Goal: Information Seeking & Learning: Find specific fact

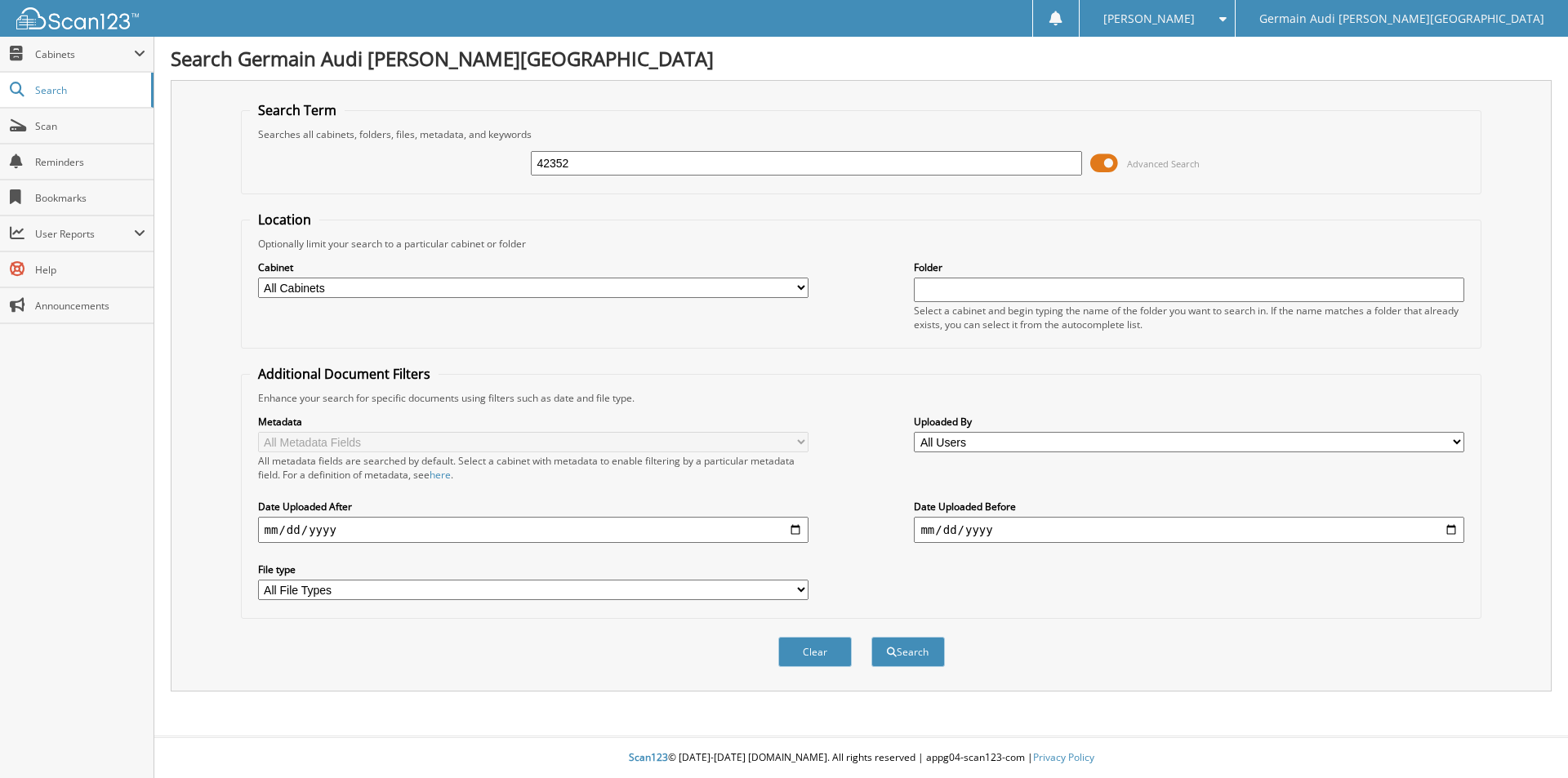
type input "42352"
click at [871, 637] on button "Search" at bounding box center [908, 651] width 73 height 30
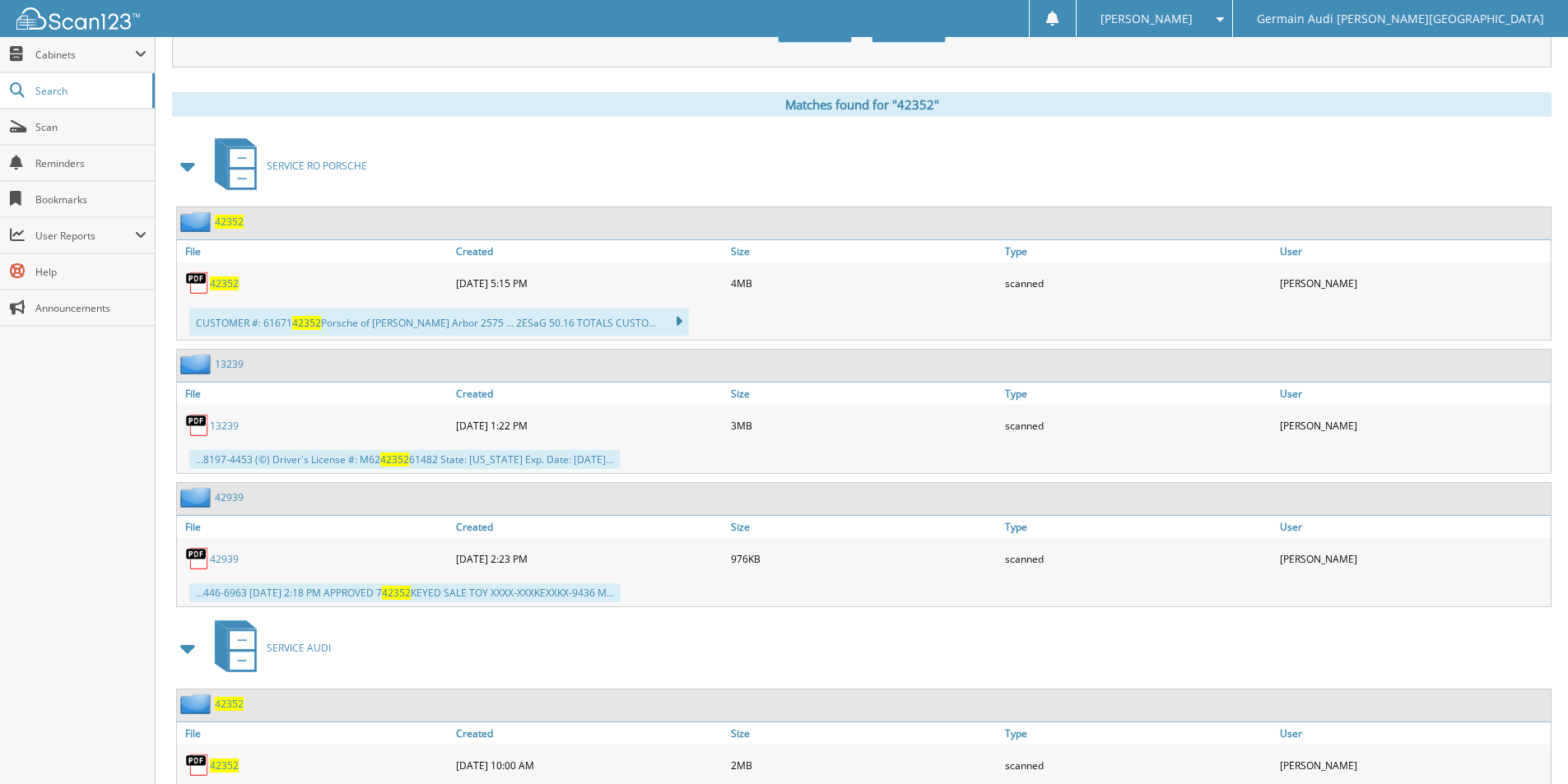
scroll to position [682, 0]
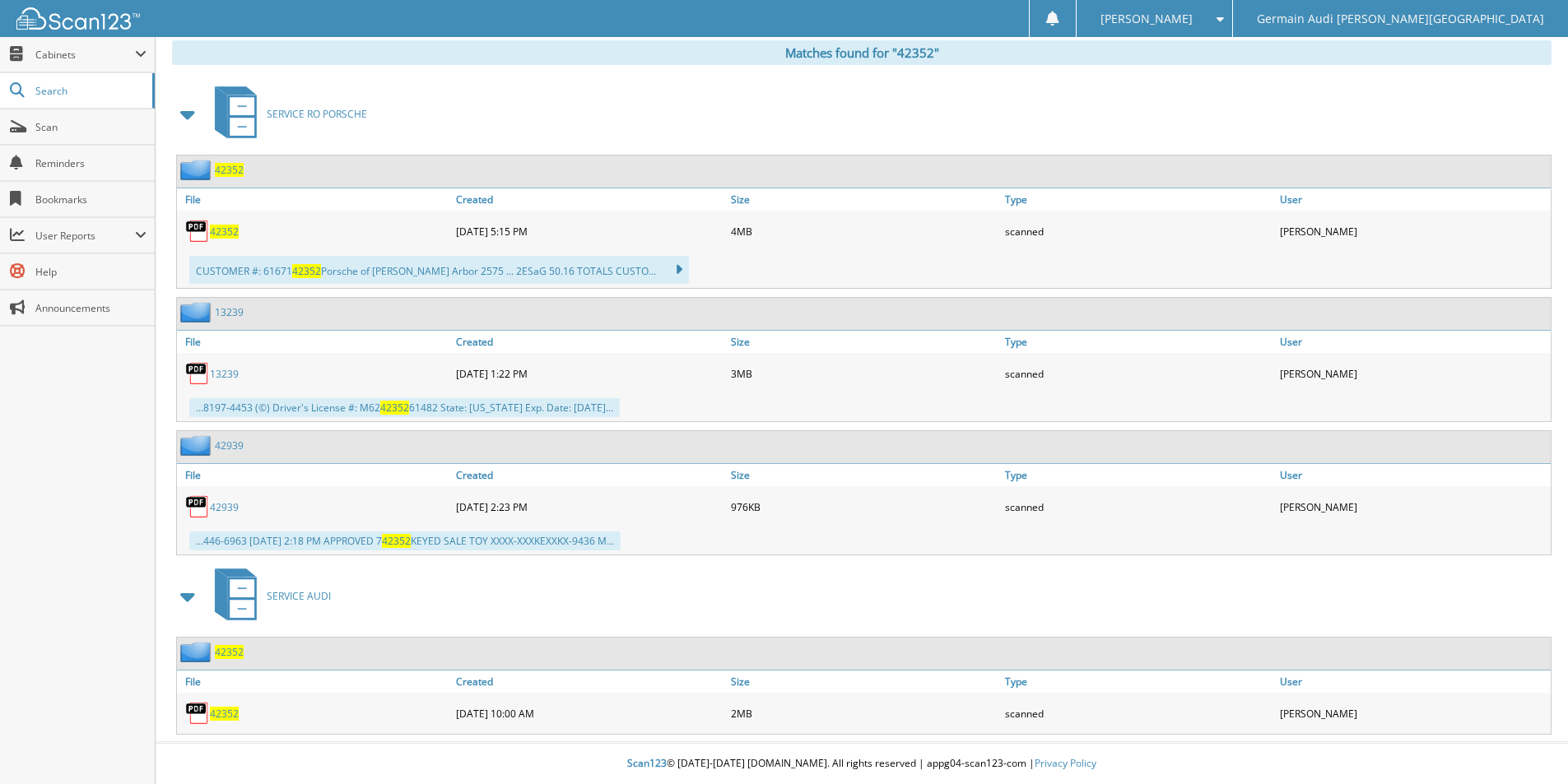
click at [222, 709] on span "42352" at bounding box center [224, 714] width 29 height 14
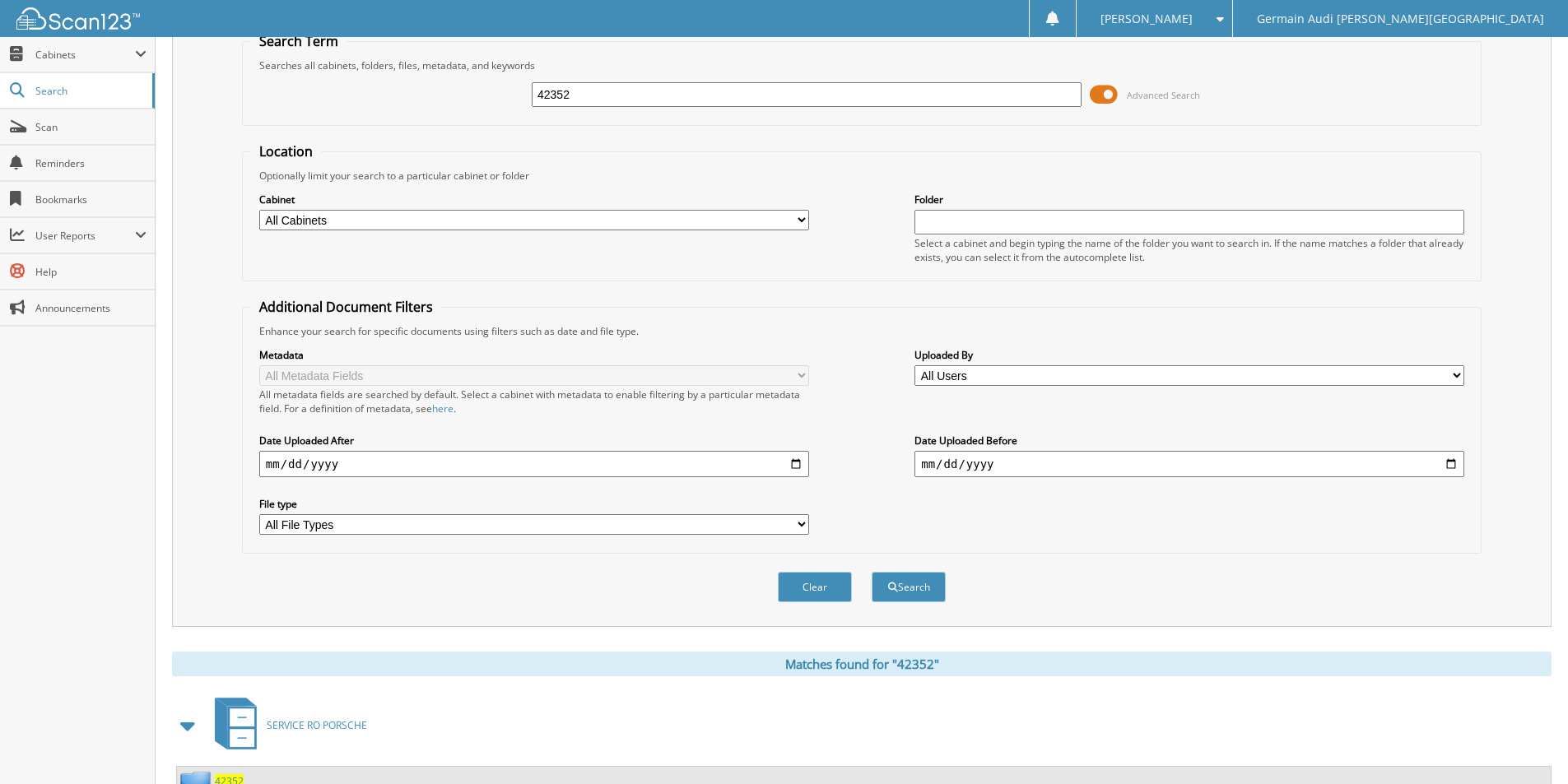
scroll to position [0, 0]
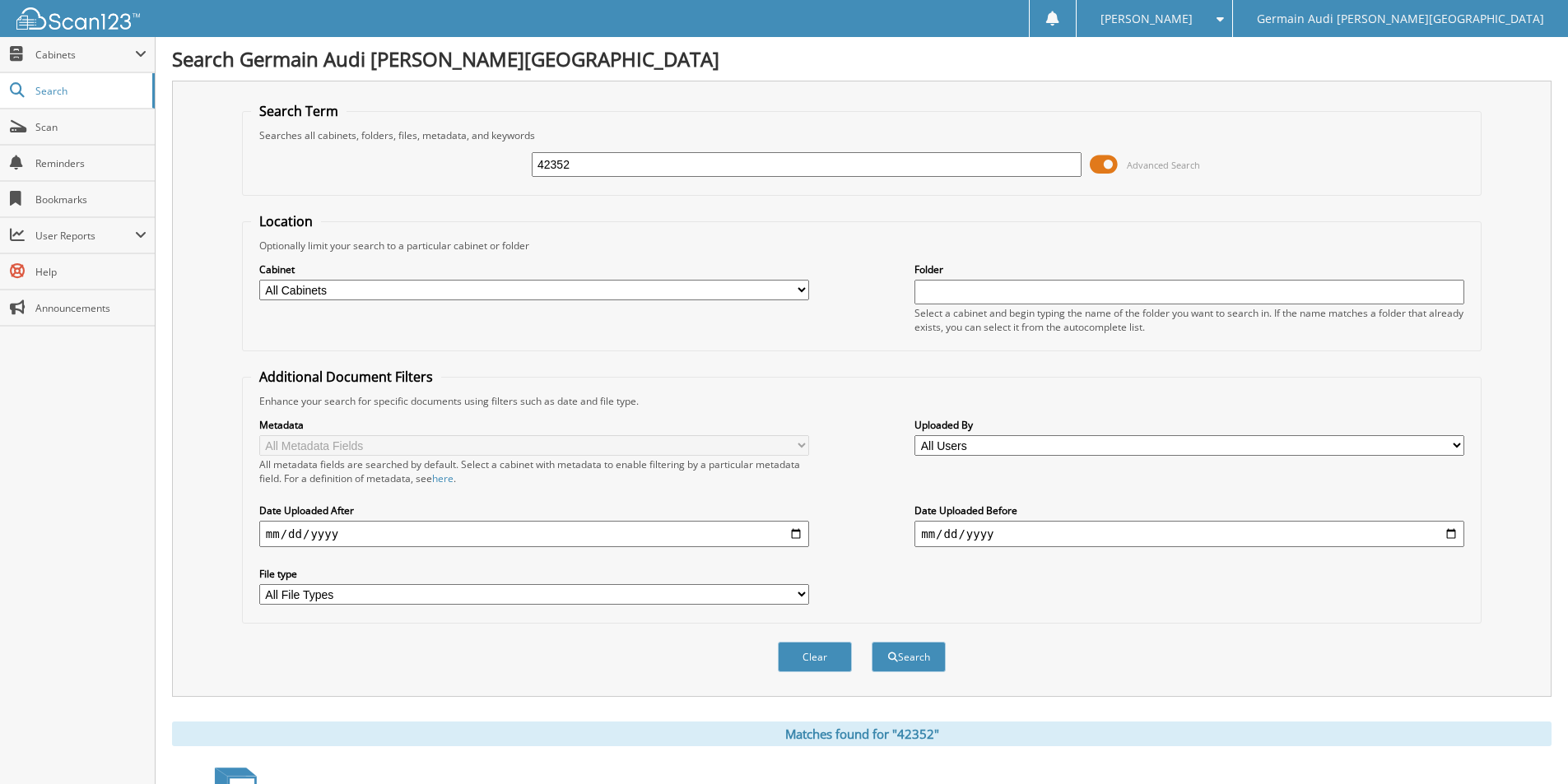
click at [585, 170] on input "42352" at bounding box center [807, 164] width 550 height 25
type input "42433"
click at [893, 654] on span "submit" at bounding box center [893, 657] width 9 height 9
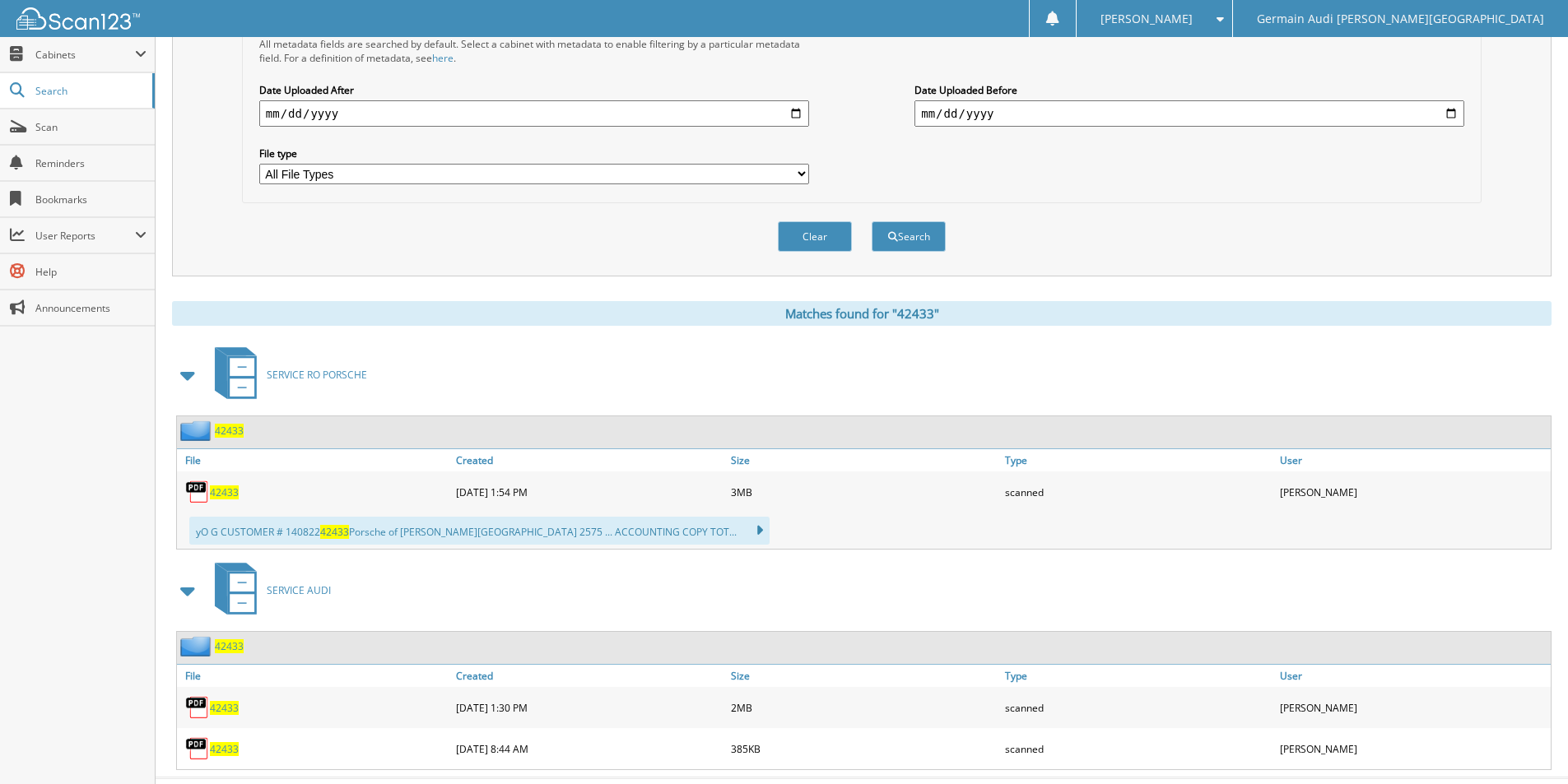
scroll to position [457, 0]
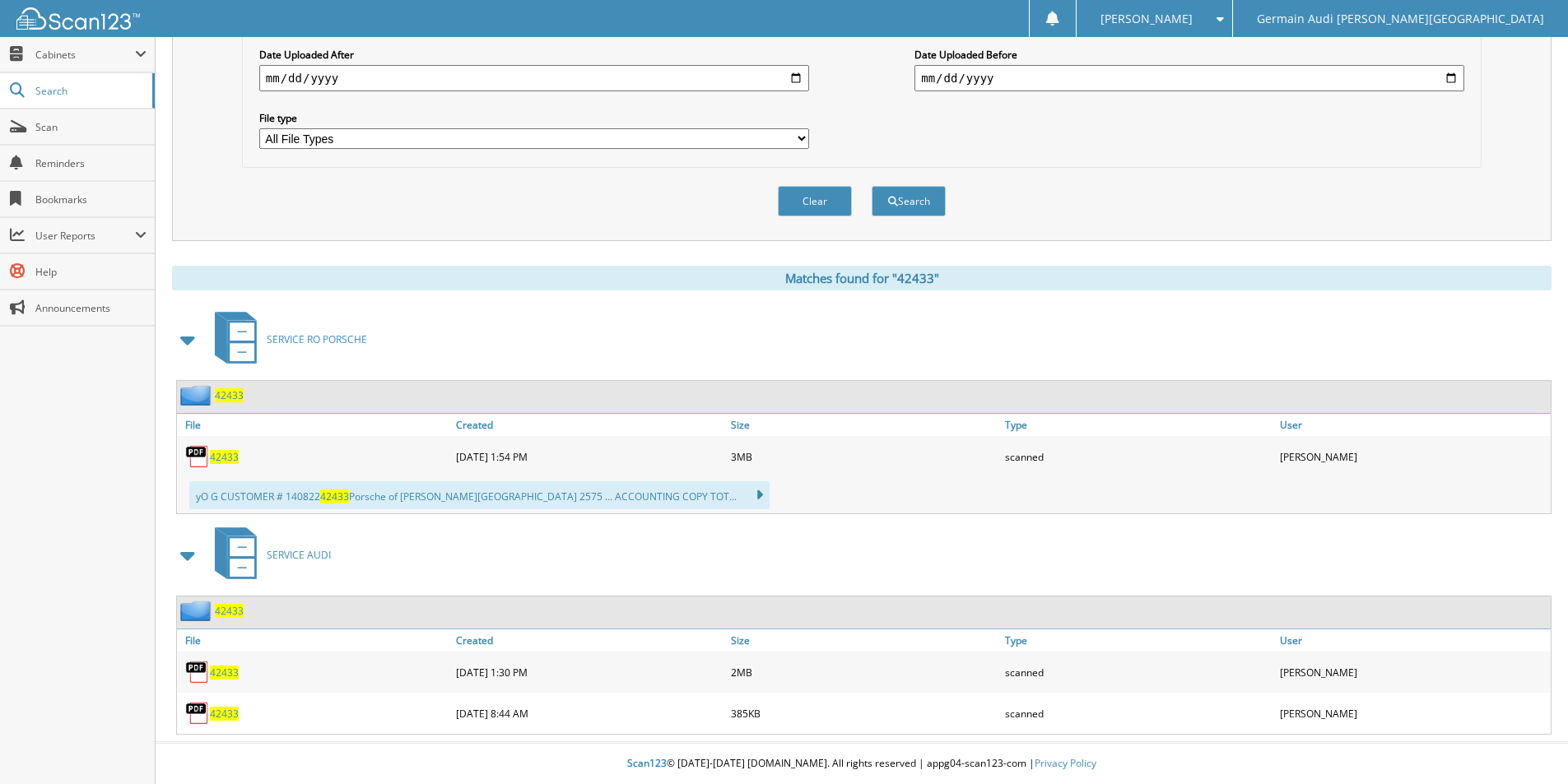
click at [229, 675] on span "42433" at bounding box center [224, 672] width 29 height 14
drag, startPoint x: 229, startPoint y: 675, endPoint x: 522, endPoint y: 656, distance: 293.6
click at [234, 672] on span "42433" at bounding box center [224, 672] width 29 height 14
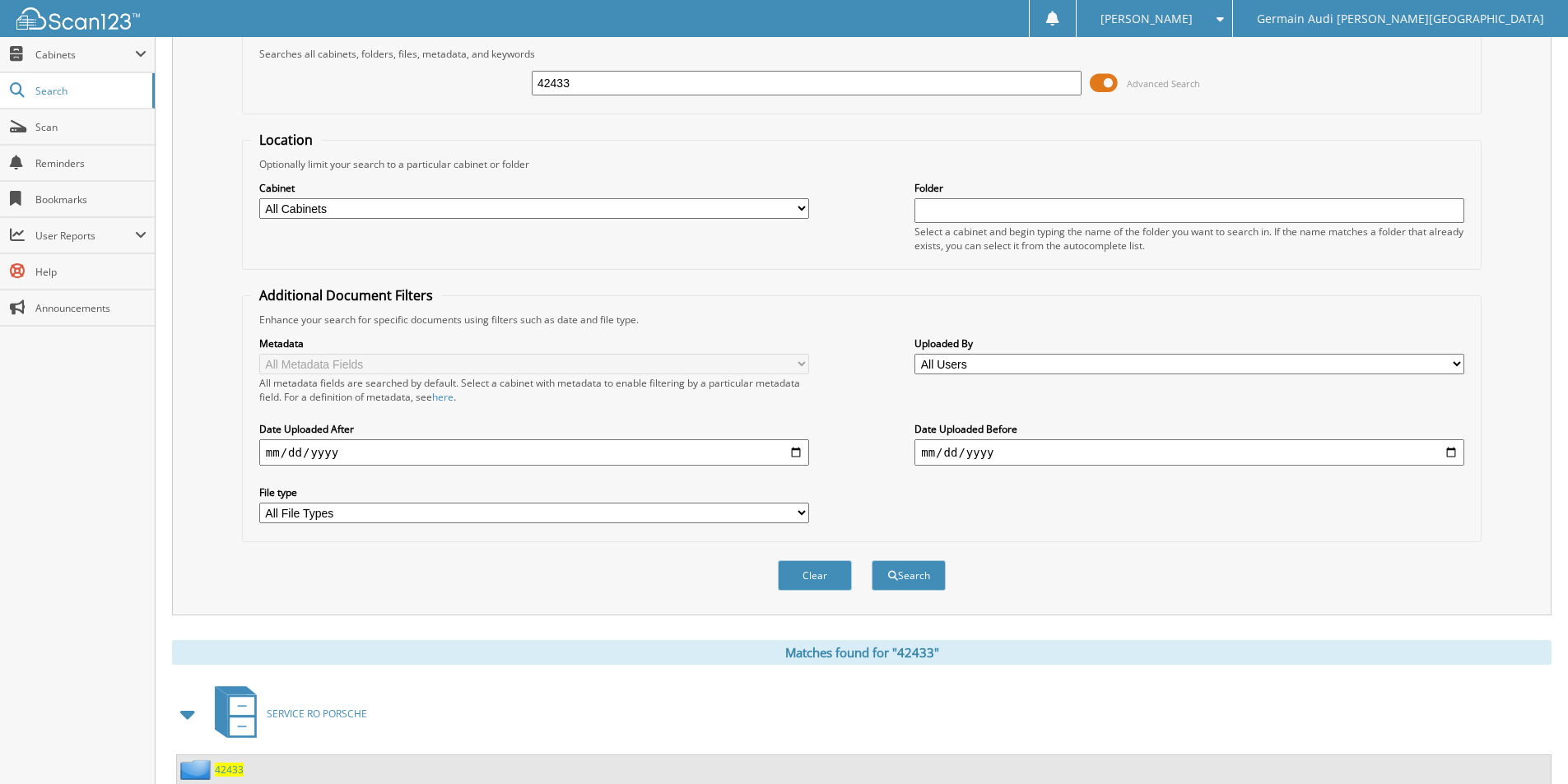
scroll to position [0, 0]
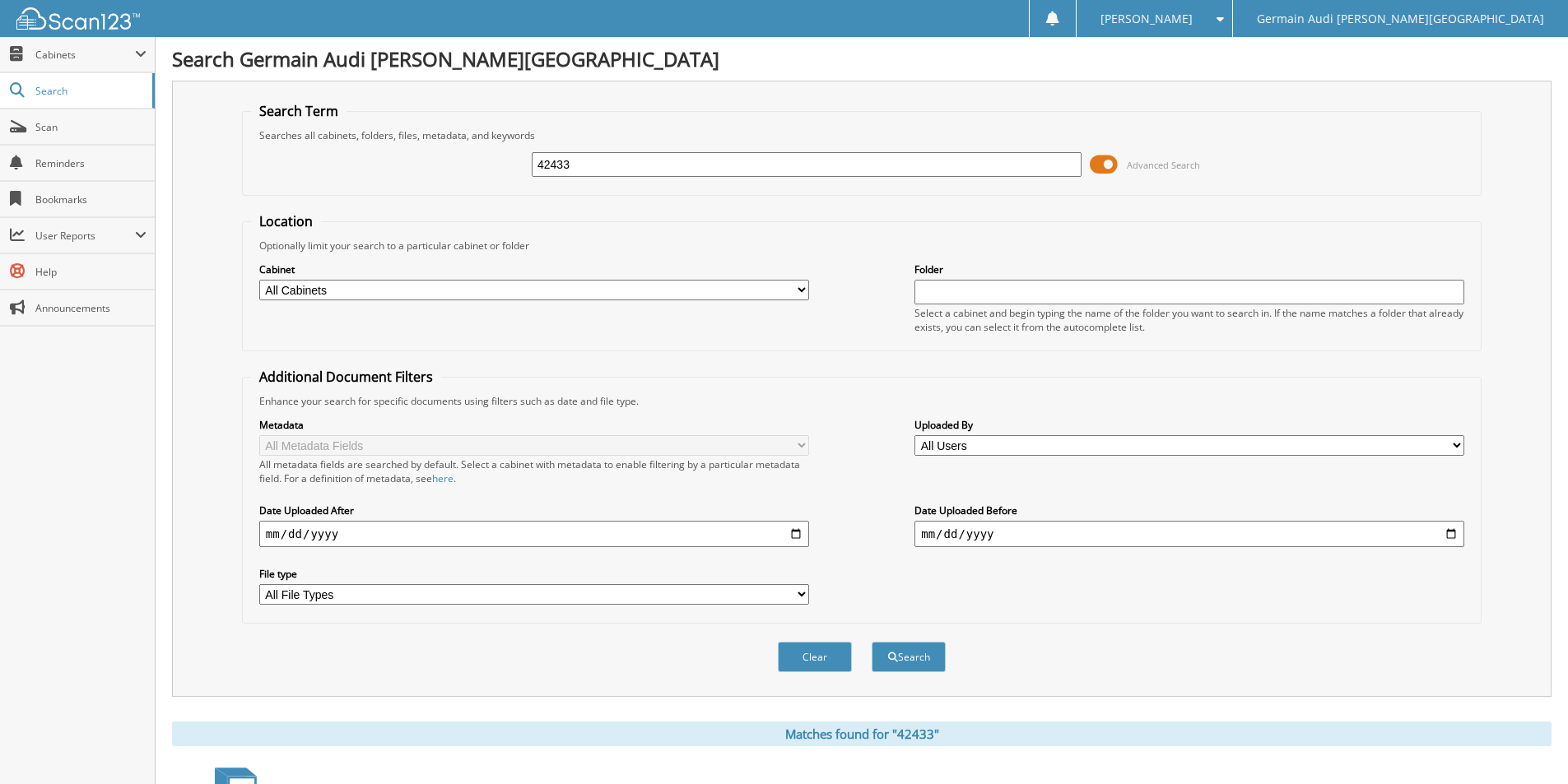
click at [593, 161] on input "42433" at bounding box center [807, 164] width 550 height 25
type input "42590"
click at [872, 641] on button "Search" at bounding box center [909, 656] width 74 height 30
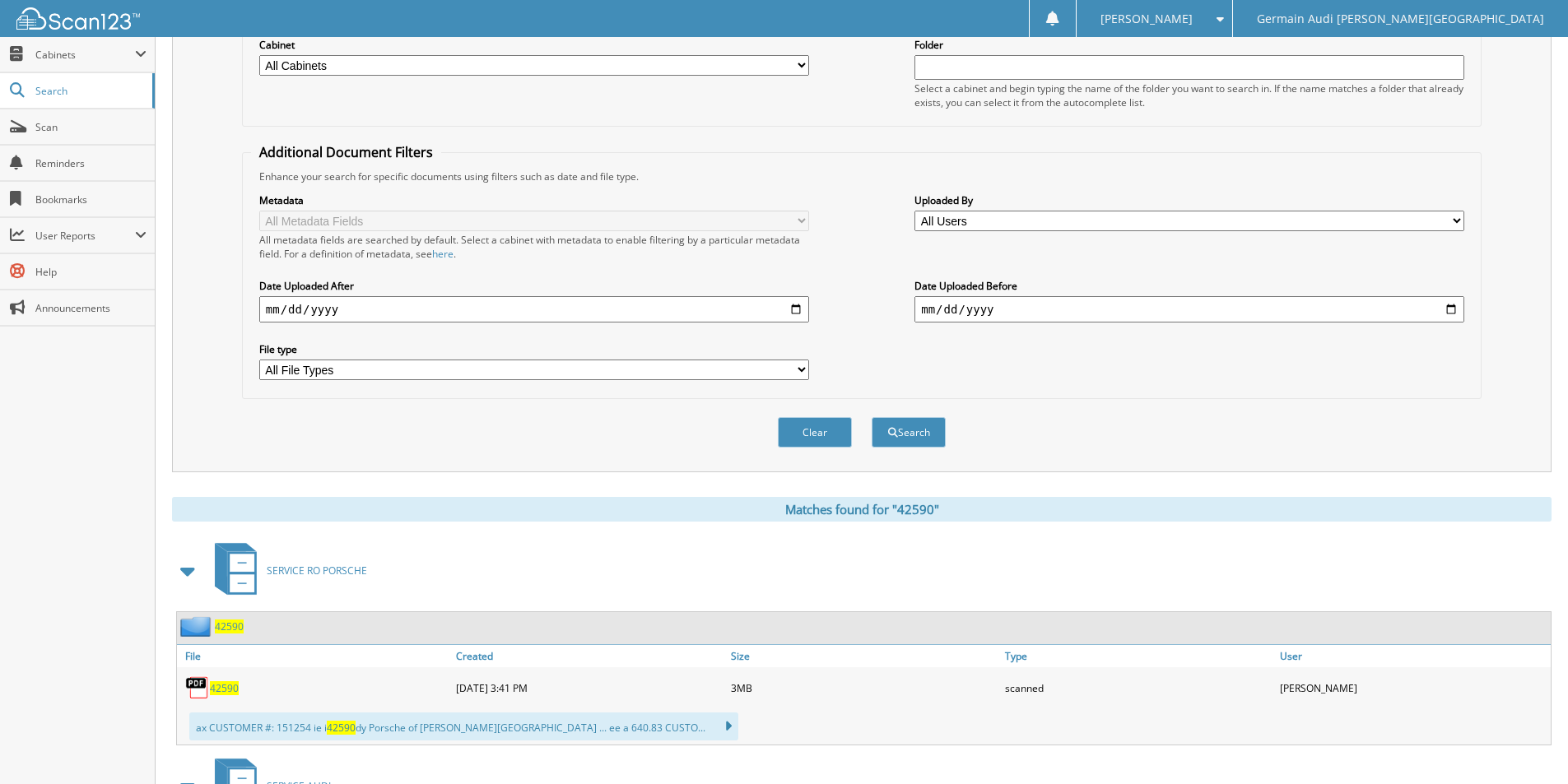
scroll to position [416, 0]
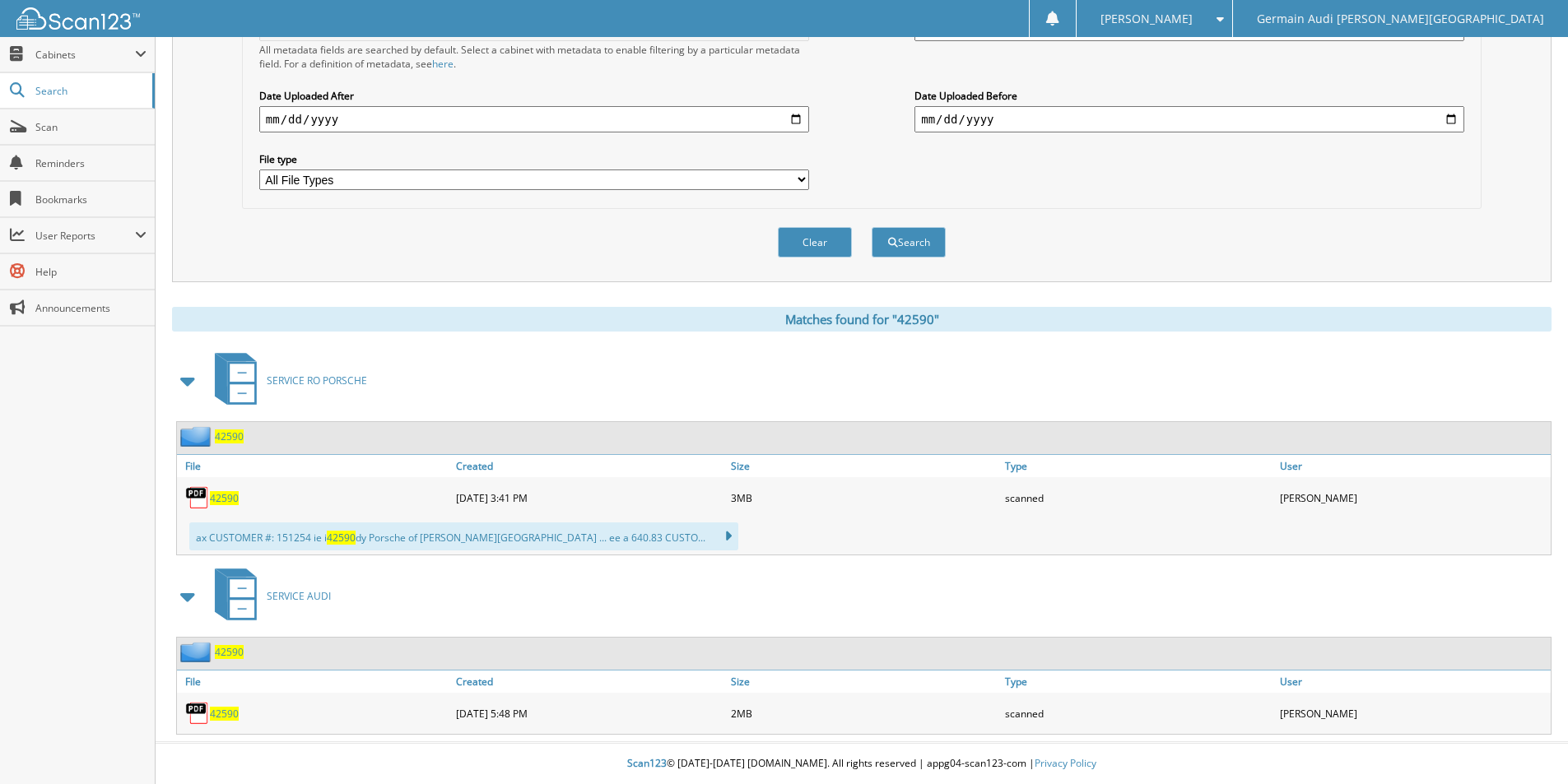
click at [210, 721] on div "42590" at bounding box center [314, 713] width 275 height 33
click at [217, 714] on span "42590" at bounding box center [224, 714] width 29 height 14
drag, startPoint x: 217, startPoint y: 714, endPoint x: 460, endPoint y: 672, distance: 246.6
click at [217, 711] on span "42590" at bounding box center [224, 714] width 29 height 14
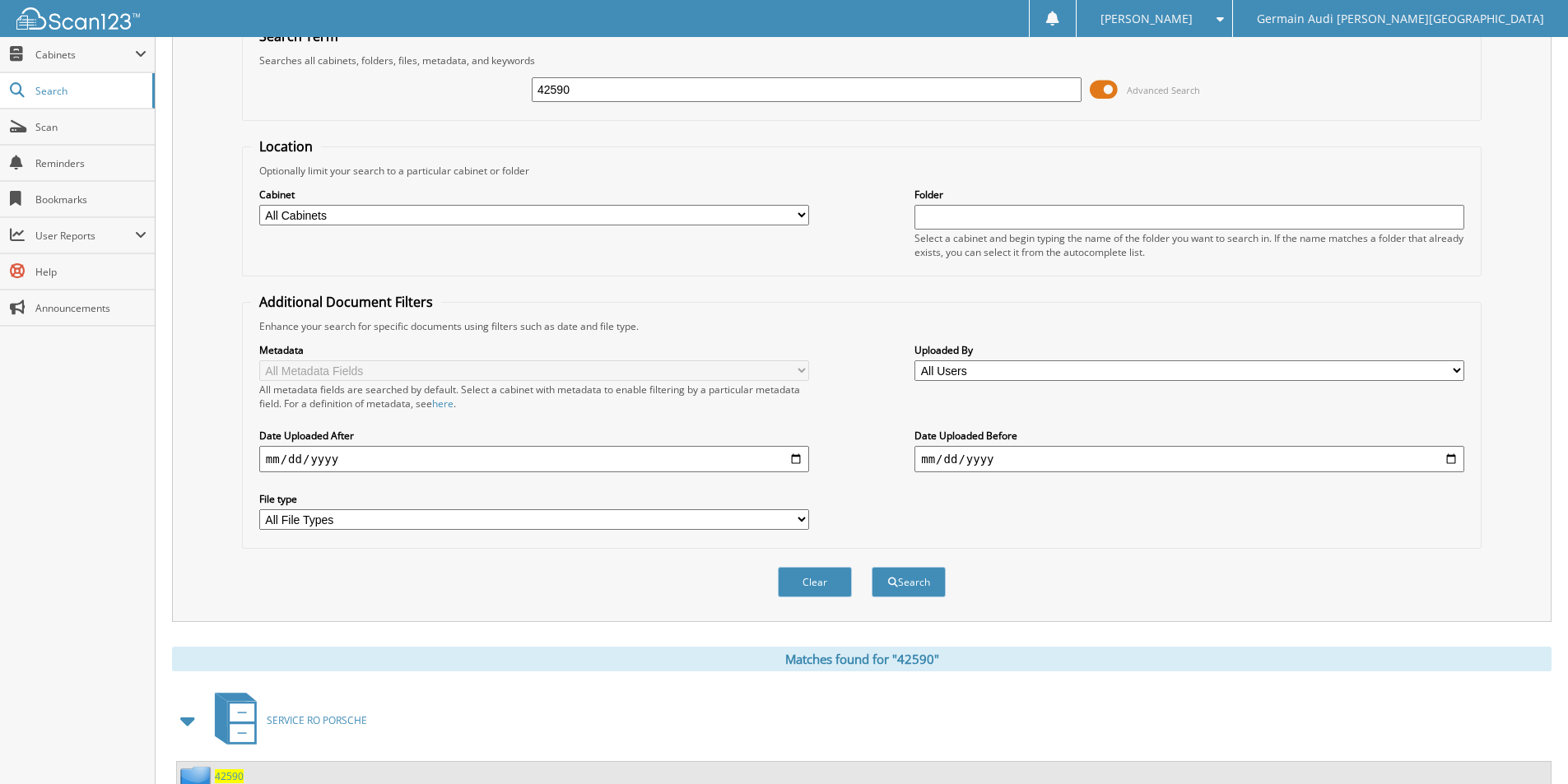
scroll to position [0, 0]
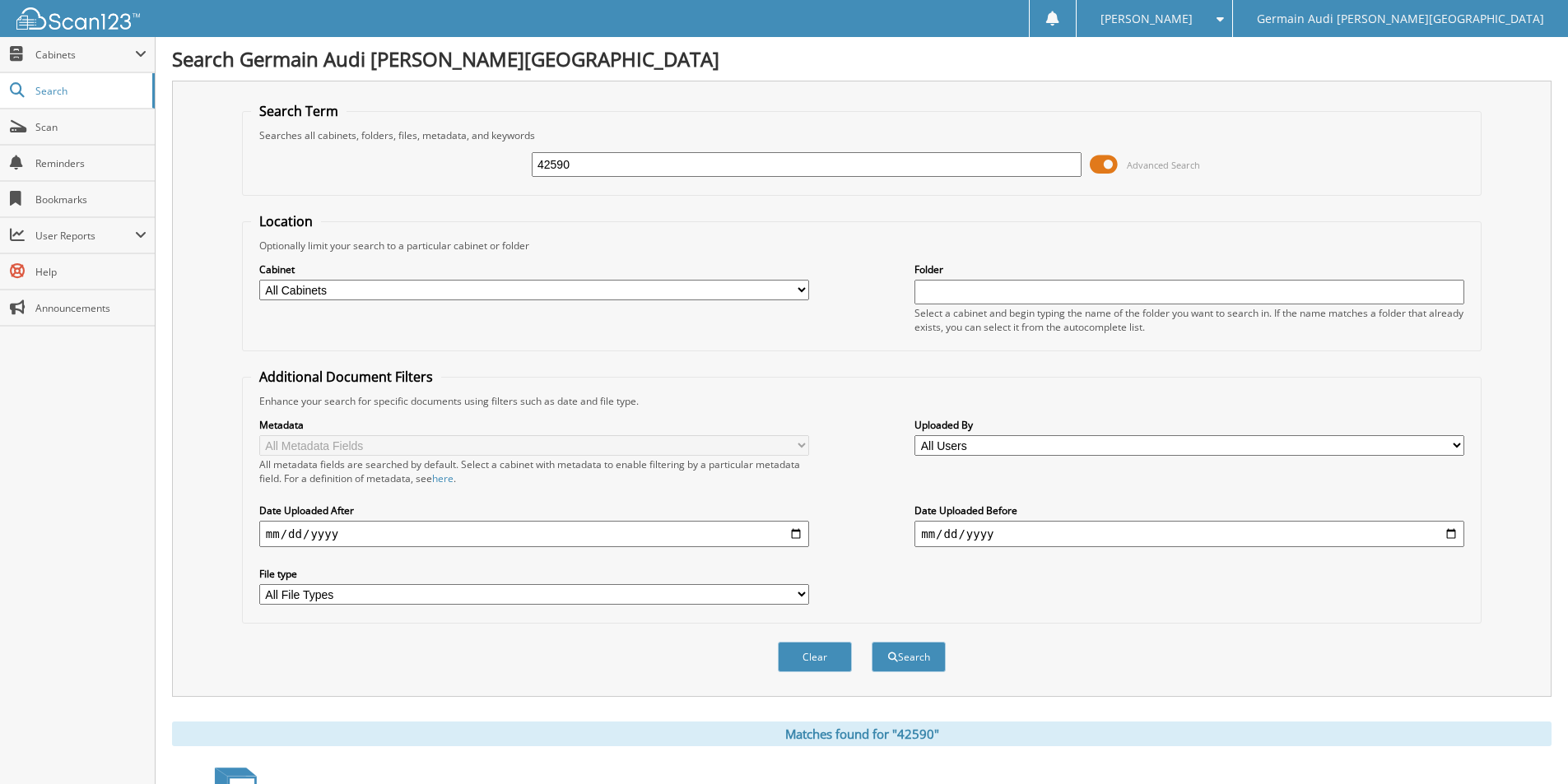
click at [601, 174] on input "42590" at bounding box center [807, 164] width 550 height 25
type input "42604"
drag, startPoint x: 1366, startPoint y: 101, endPoint x: 1578, endPoint y: 87, distance: 212.5
click at [1376, 95] on div "Search Term Searches all cabinets, folders, files, metadata, and keywords 42604…" at bounding box center [862, 389] width 1380 height 617
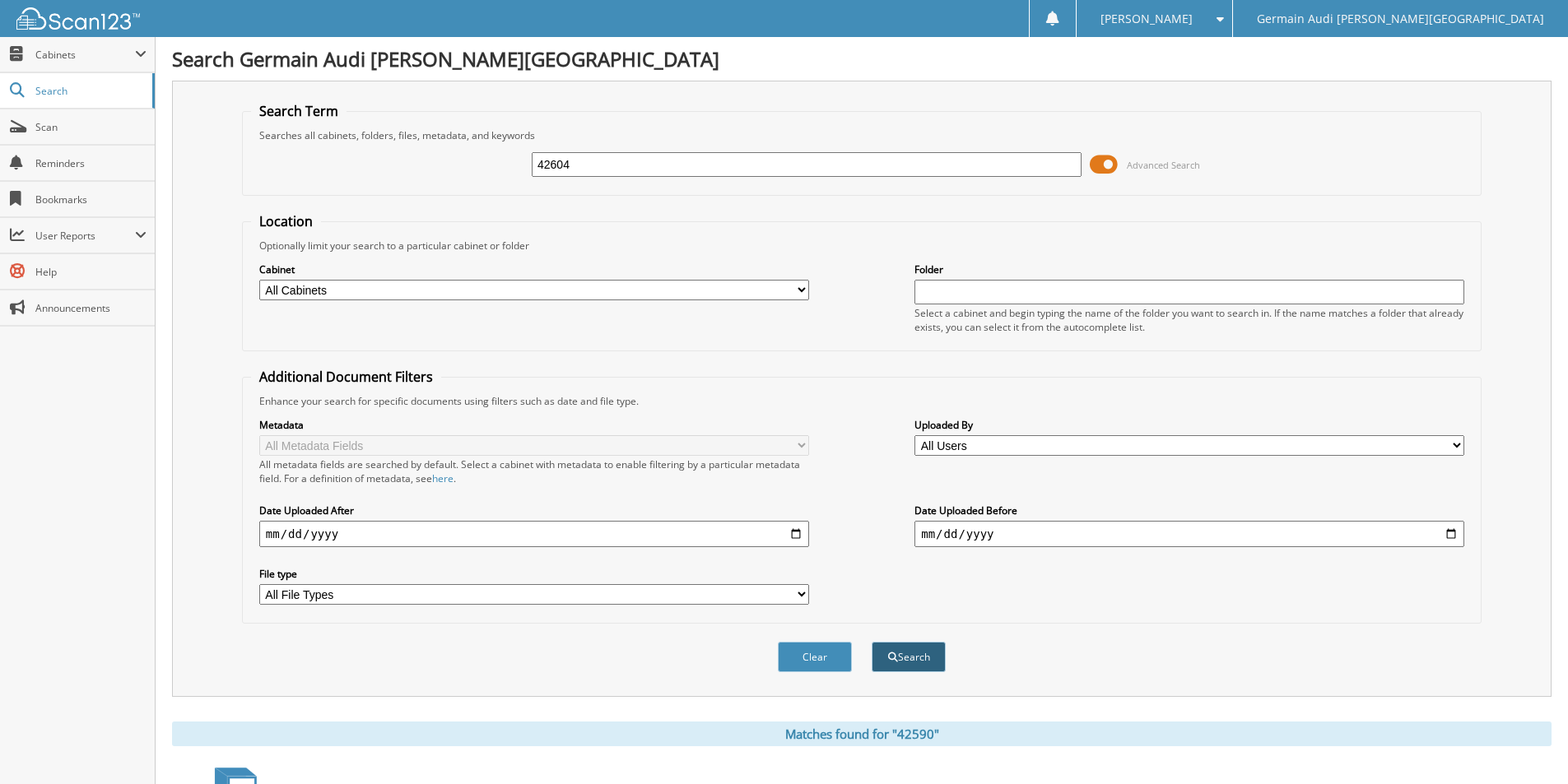
click at [902, 655] on button "Search" at bounding box center [909, 656] width 74 height 30
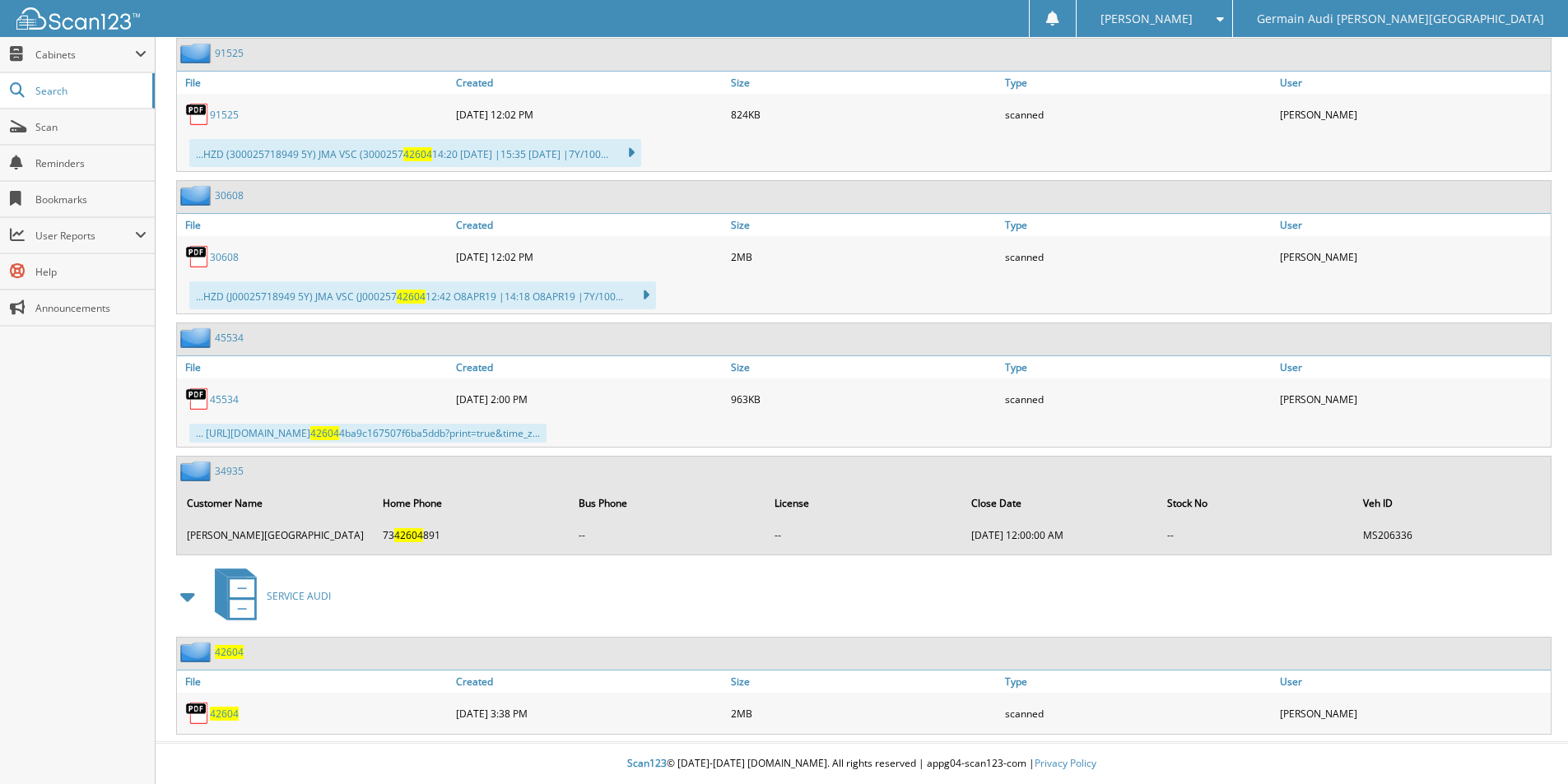
scroll to position [2792, 0]
click at [224, 715] on span "42604" at bounding box center [224, 714] width 29 height 14
click at [224, 714] on span "42604" at bounding box center [224, 714] width 29 height 14
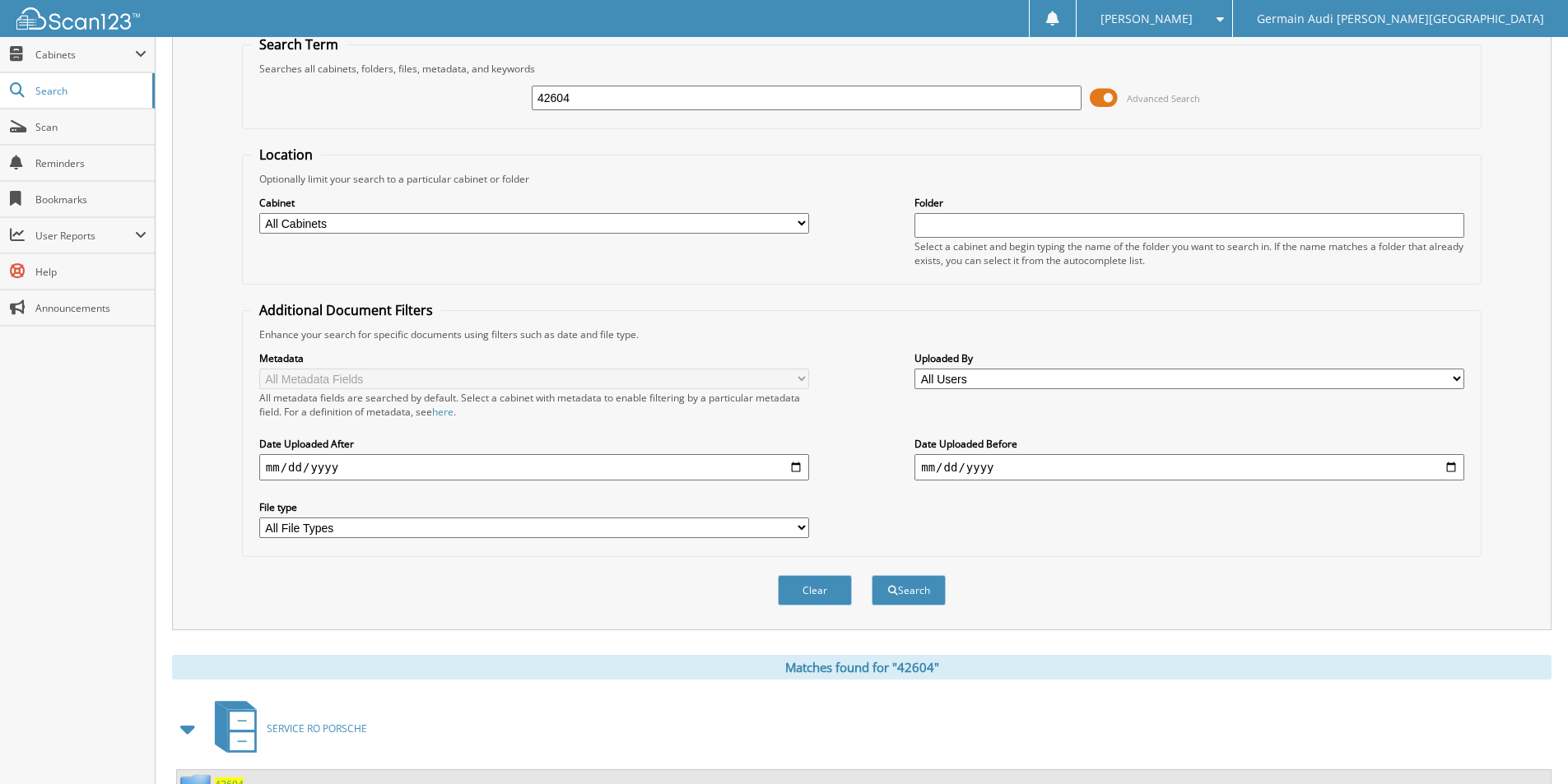
scroll to position [47, 0]
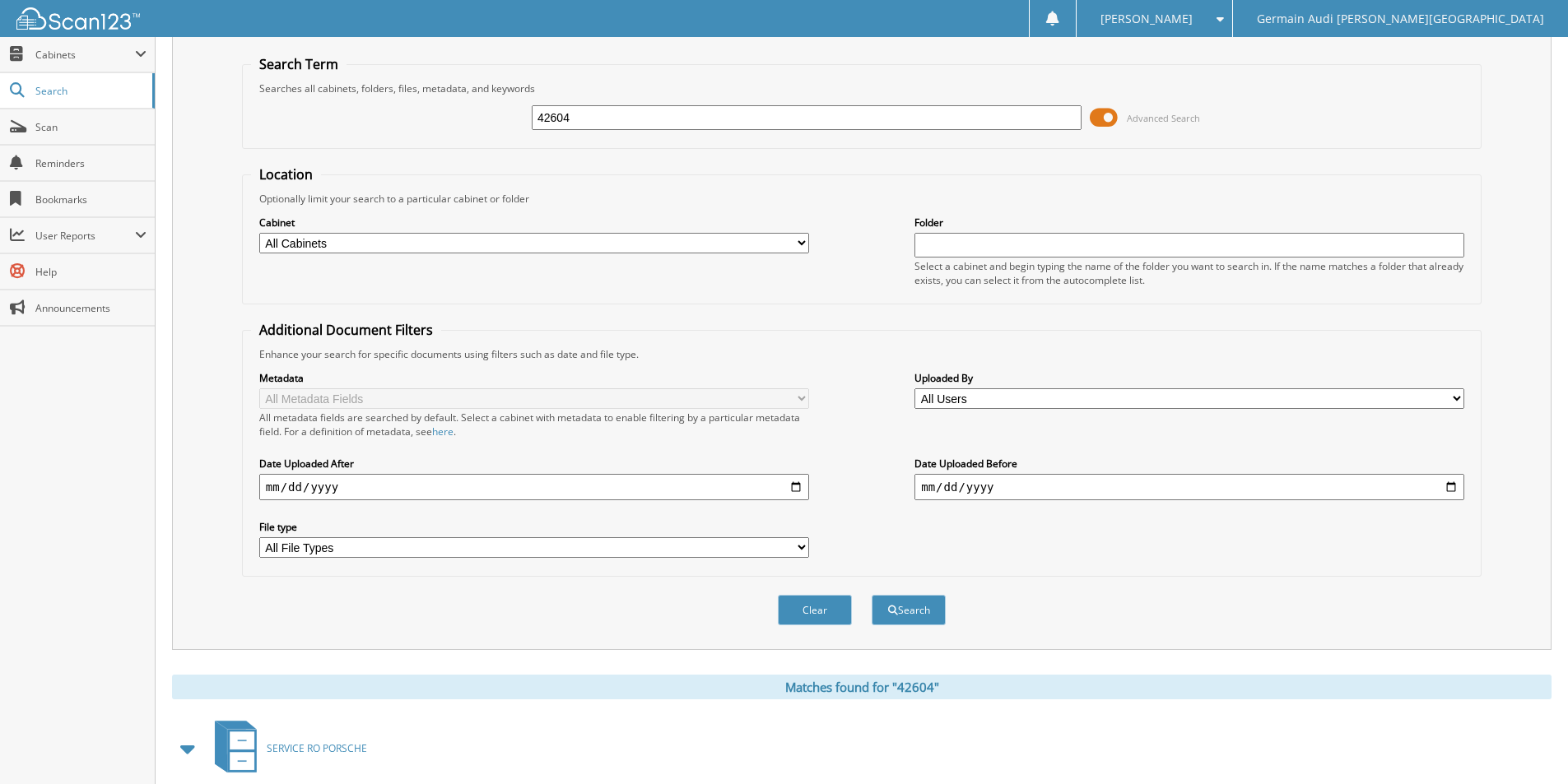
click at [572, 111] on input "42604" at bounding box center [807, 118] width 550 height 25
type input "42496"
click at [872, 595] on button "Search" at bounding box center [909, 610] width 74 height 30
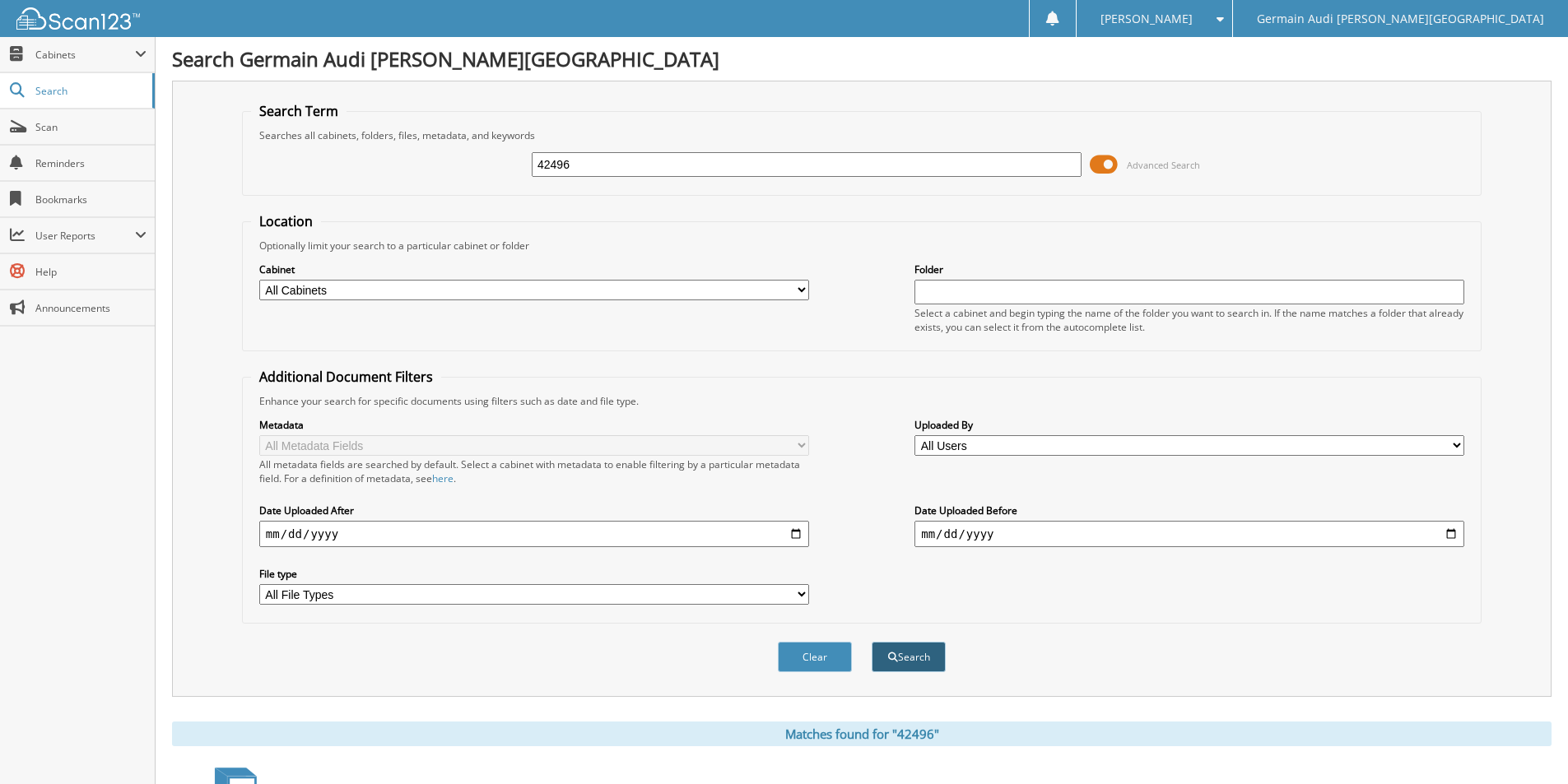
click at [882, 650] on button "Search" at bounding box center [909, 656] width 74 height 30
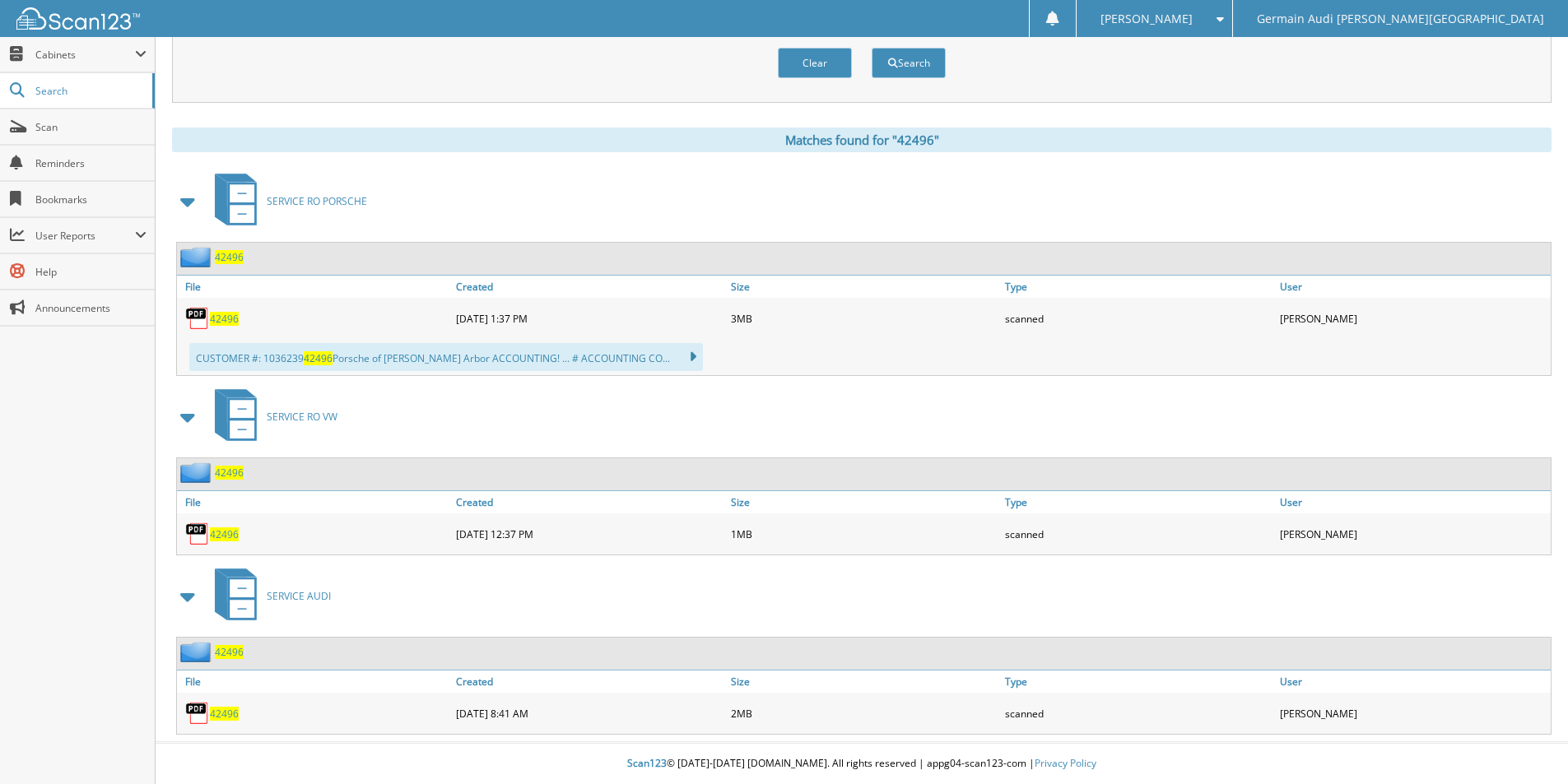
scroll to position [595, 0]
click at [217, 716] on span "42496" at bounding box center [224, 714] width 29 height 14
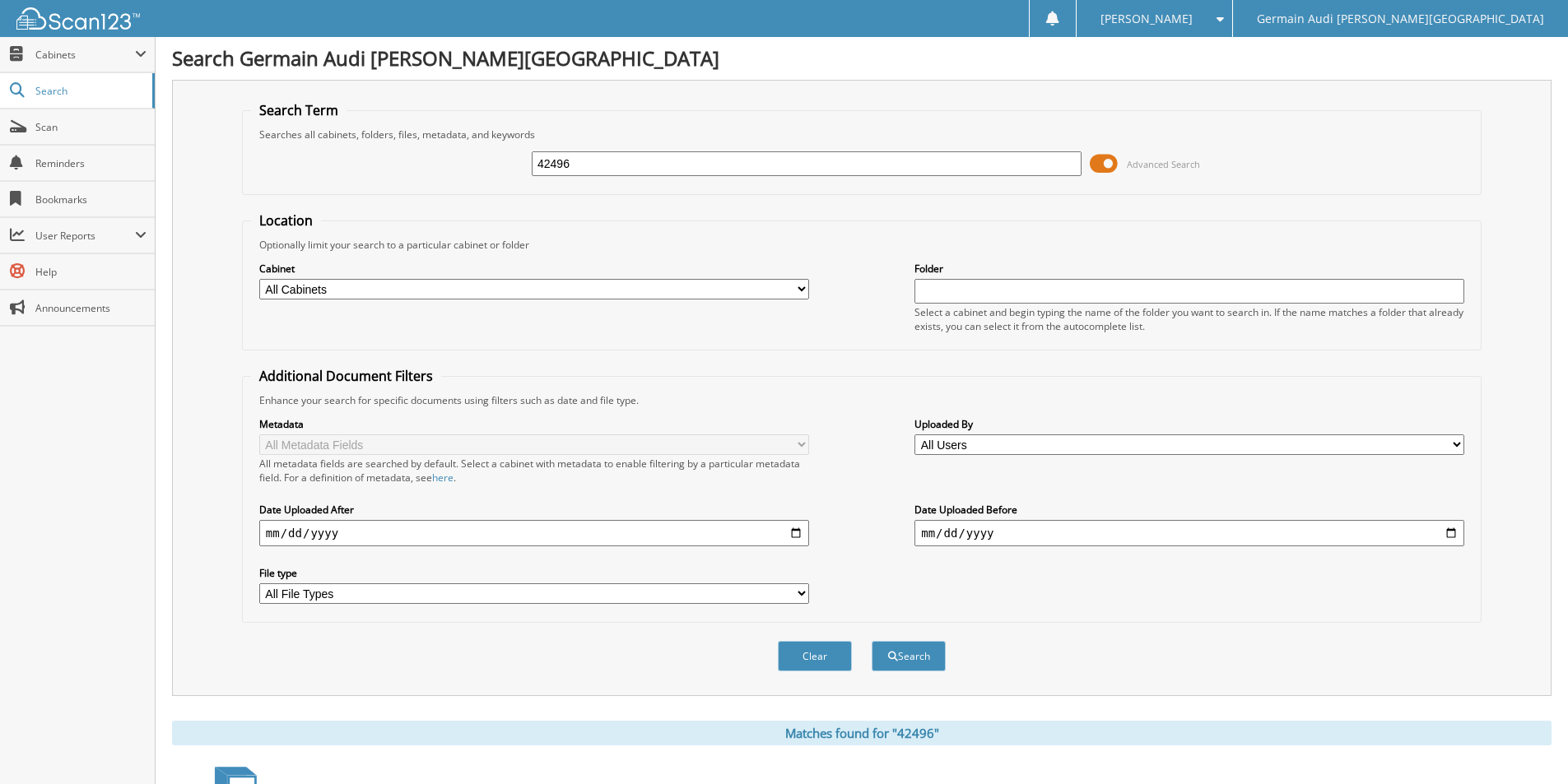
scroll to position [0, 0]
click at [585, 167] on input "42496" at bounding box center [807, 164] width 550 height 25
type input "42206"
click at [872, 641] on button "Search" at bounding box center [909, 656] width 74 height 30
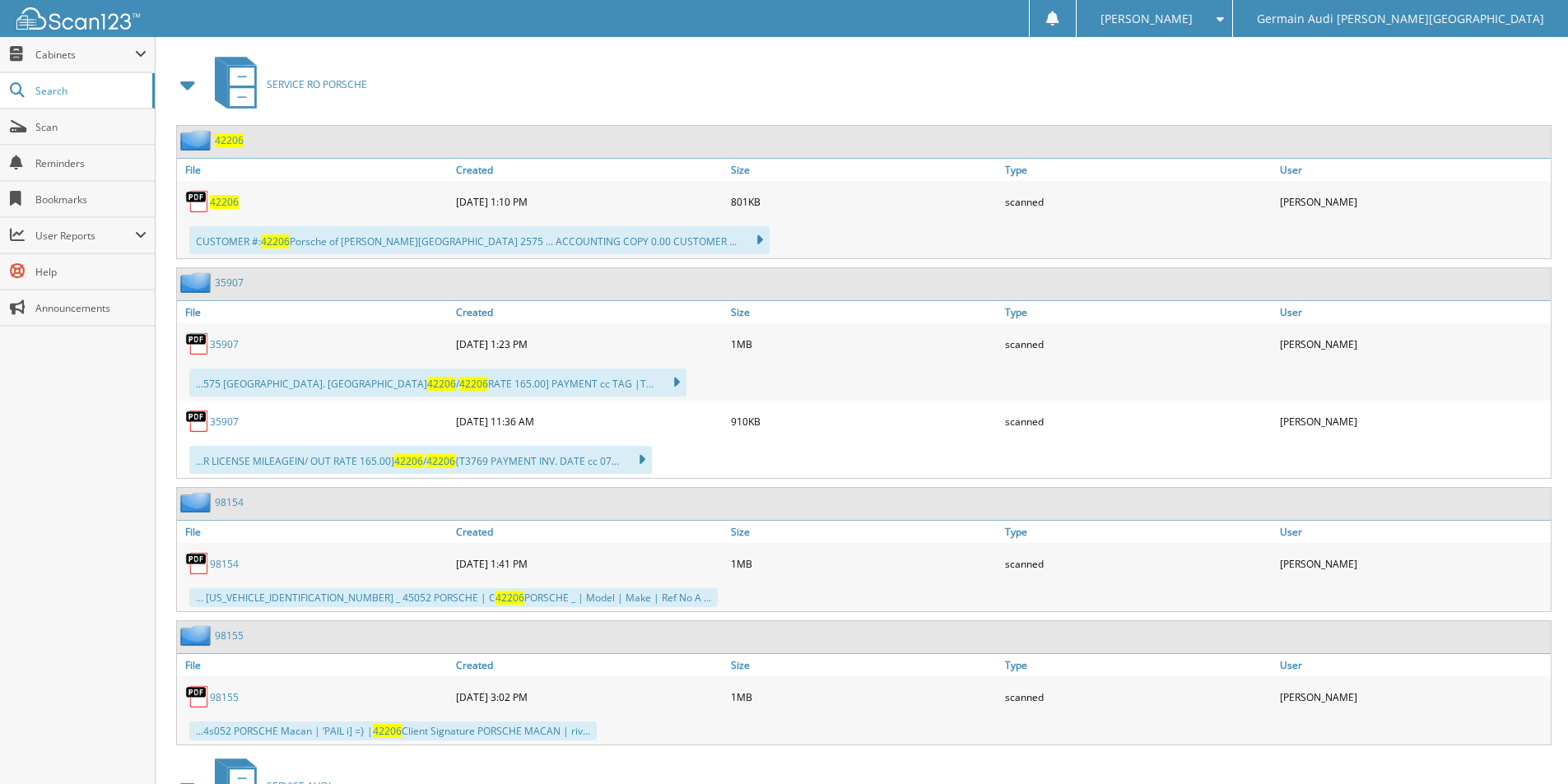
scroll to position [902, 0]
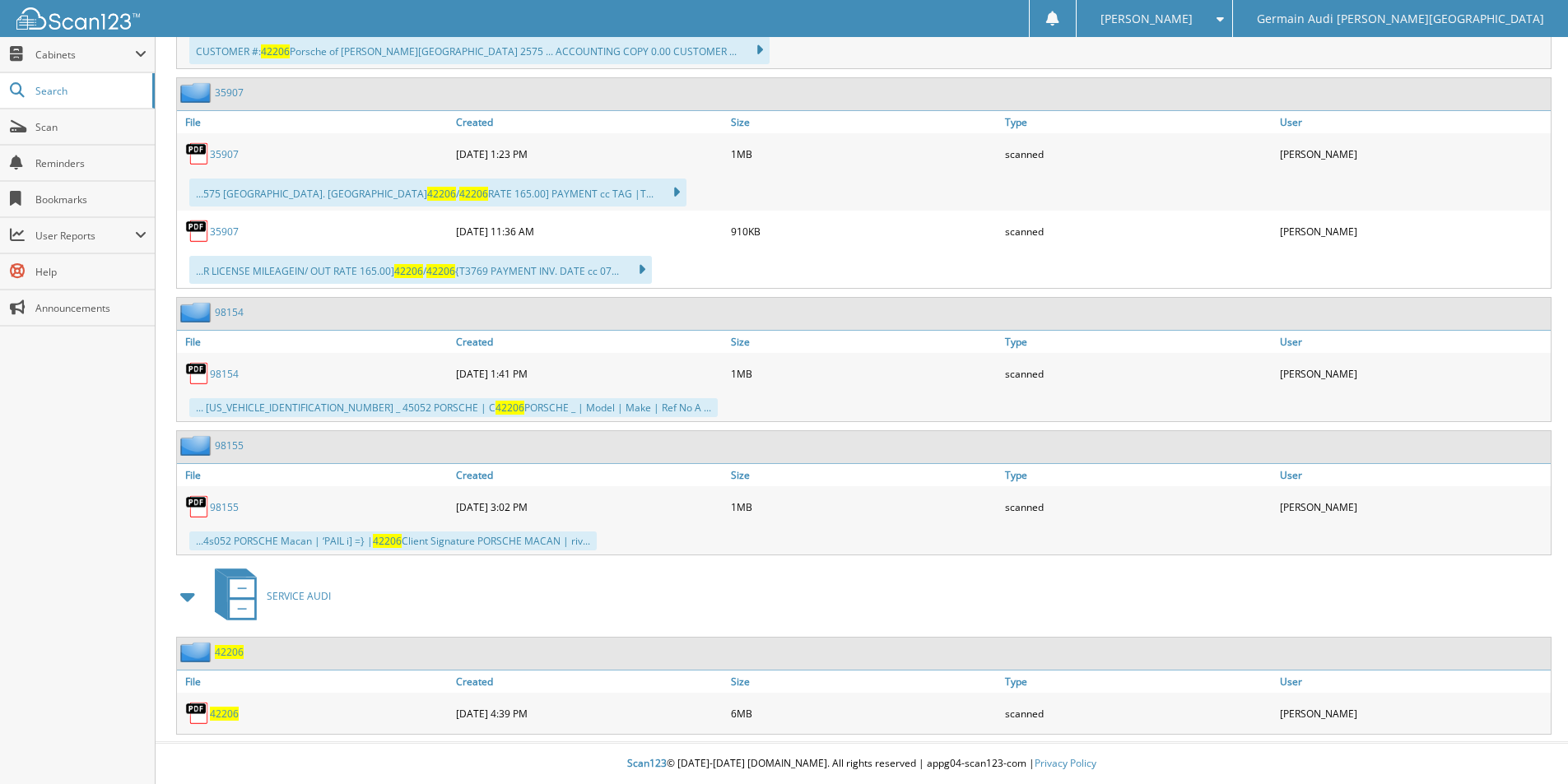
click at [221, 715] on span "42206" at bounding box center [224, 714] width 29 height 14
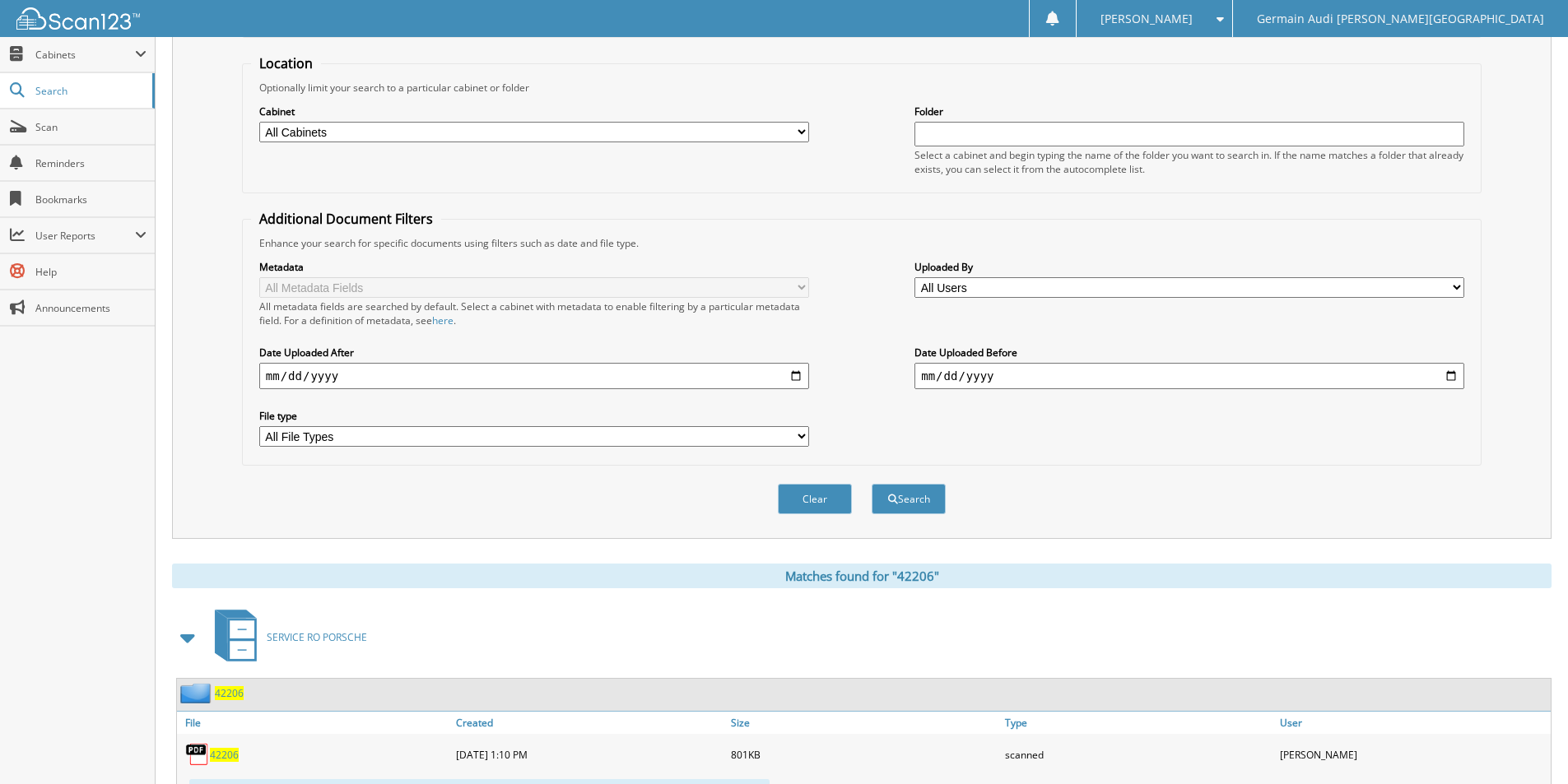
scroll to position [0, 0]
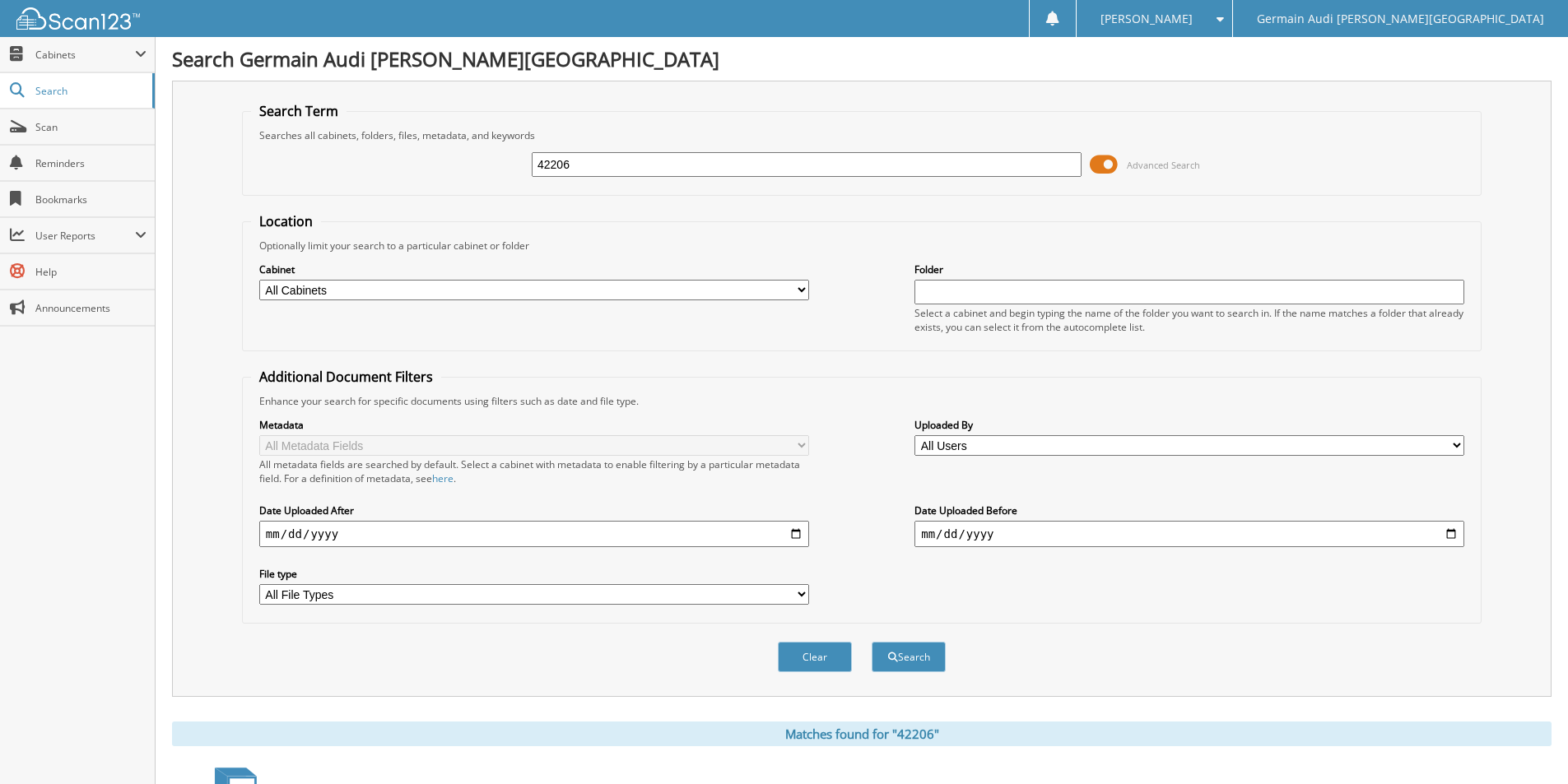
click at [578, 169] on input "42206" at bounding box center [807, 164] width 550 height 25
type input "42490"
click at [872, 641] on button "Search" at bounding box center [909, 656] width 74 height 30
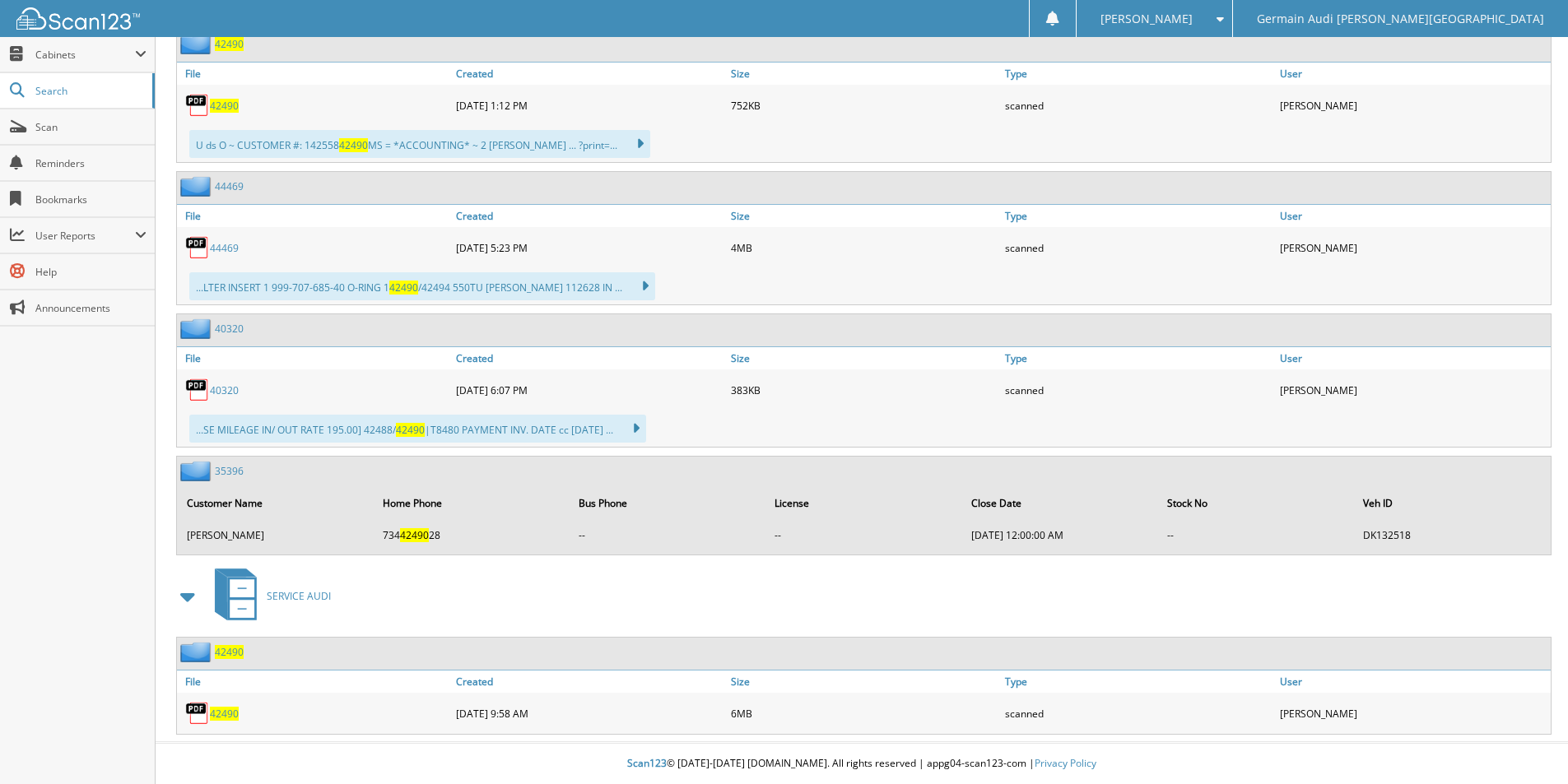
scroll to position [808, 0]
click at [227, 718] on span "42490" at bounding box center [224, 714] width 29 height 14
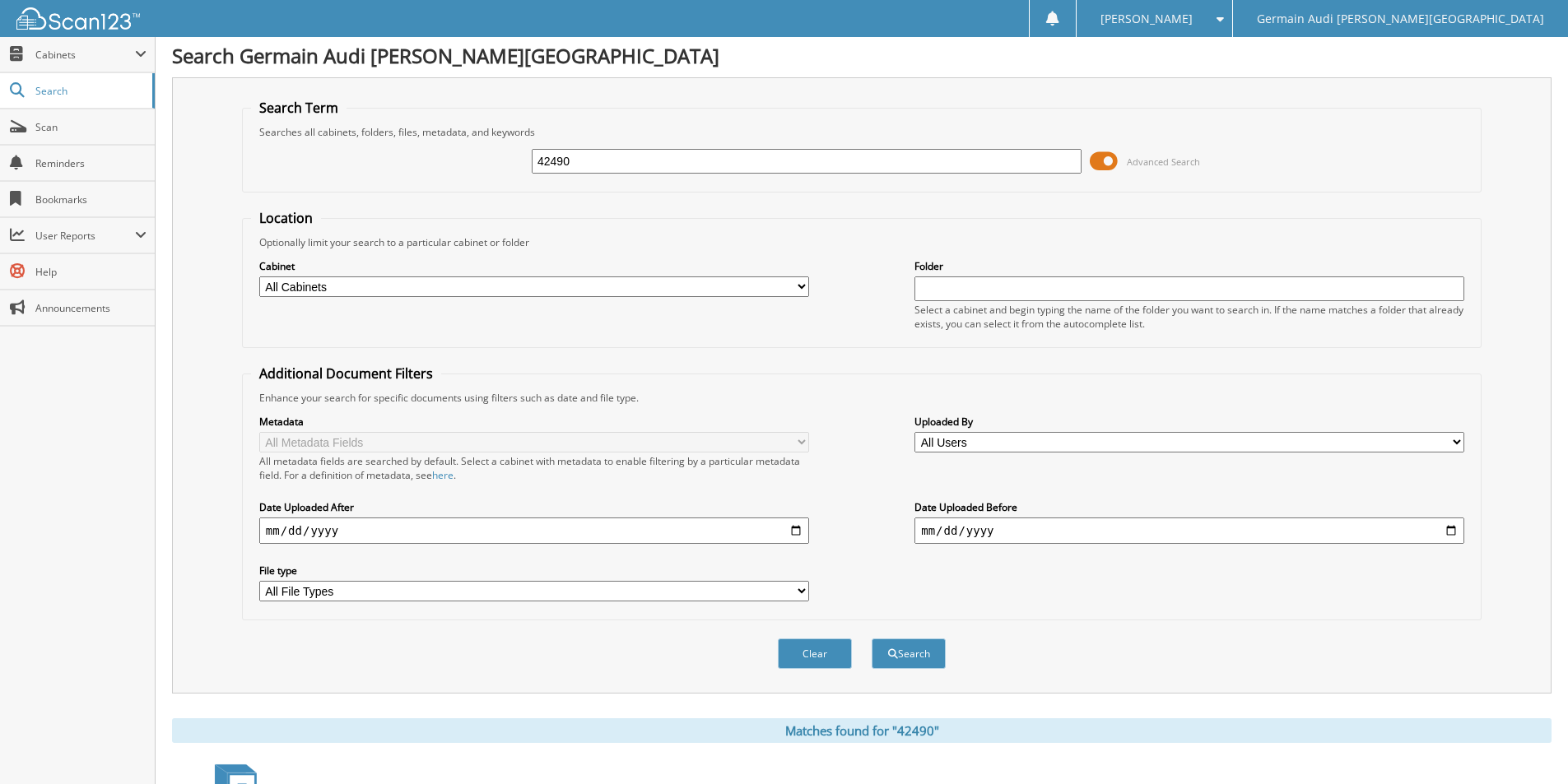
scroll to position [0, 0]
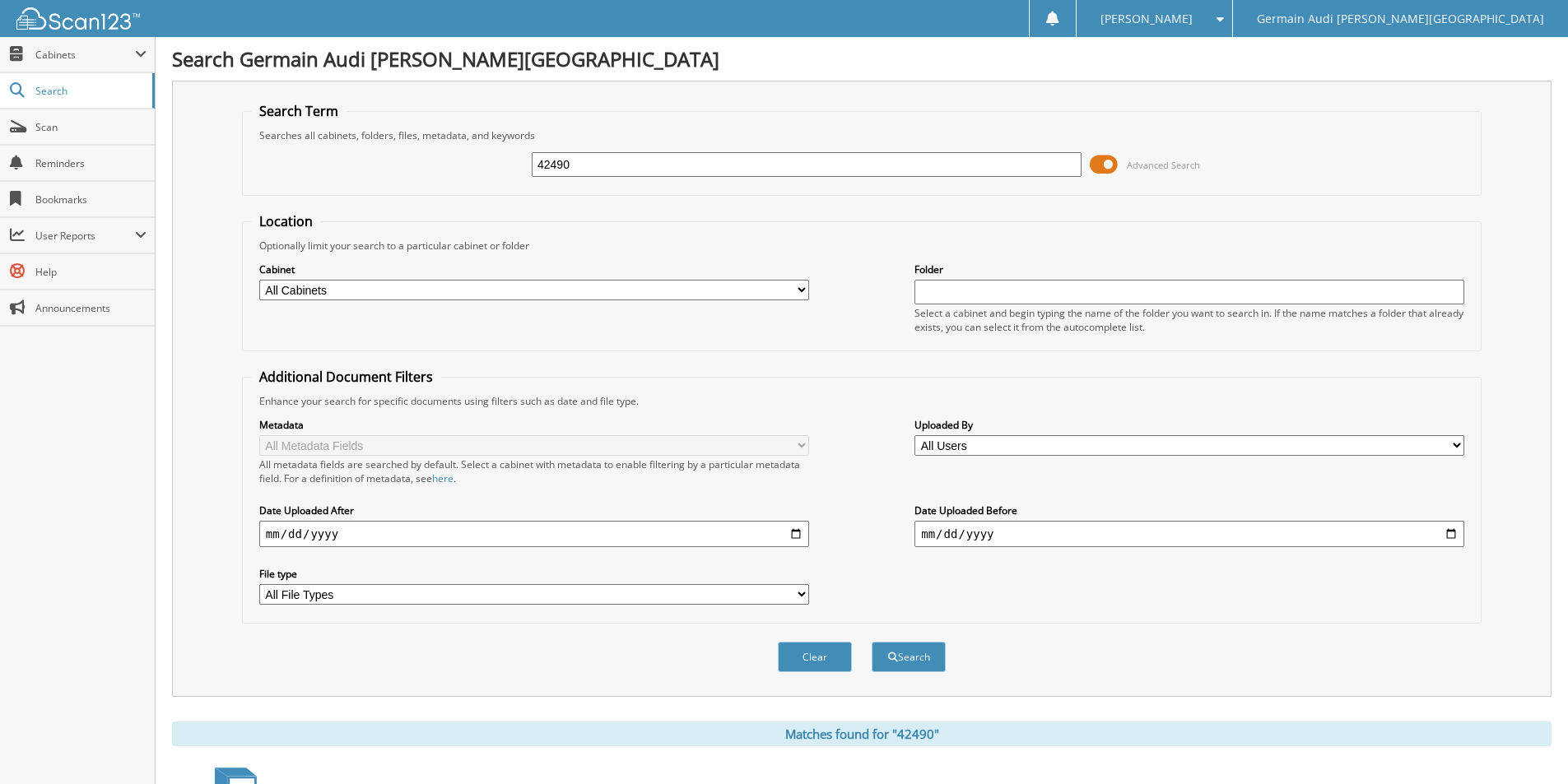
click at [570, 164] on input "42490" at bounding box center [807, 164] width 550 height 25
drag, startPoint x: 570, startPoint y: 164, endPoint x: 1040, endPoint y: 202, distance: 471.5
click at [619, 171] on input "42490" at bounding box center [807, 164] width 550 height 25
type input "42538"
click at [901, 652] on button "Search" at bounding box center [909, 656] width 74 height 30
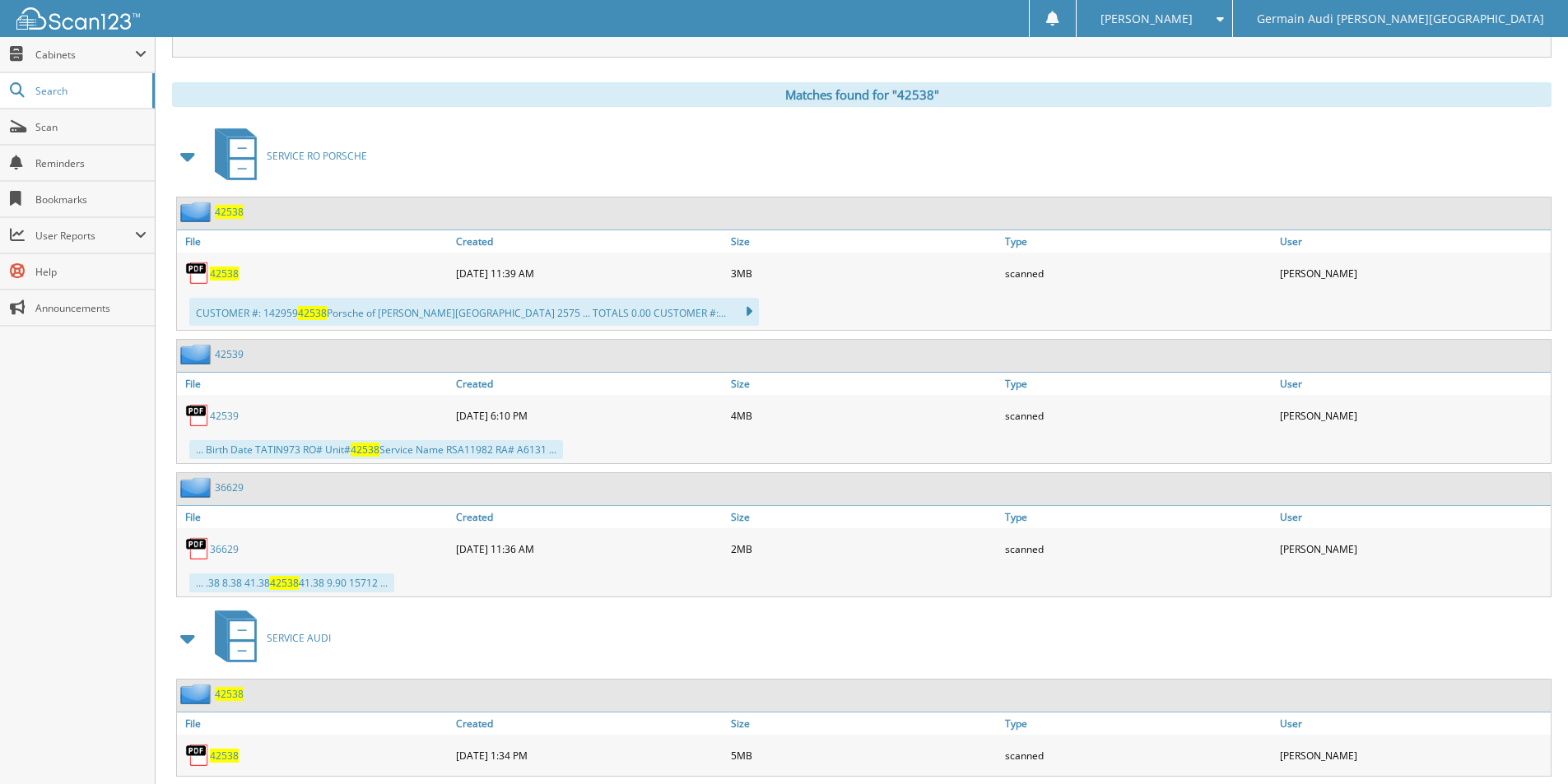
scroll to position [823, 0]
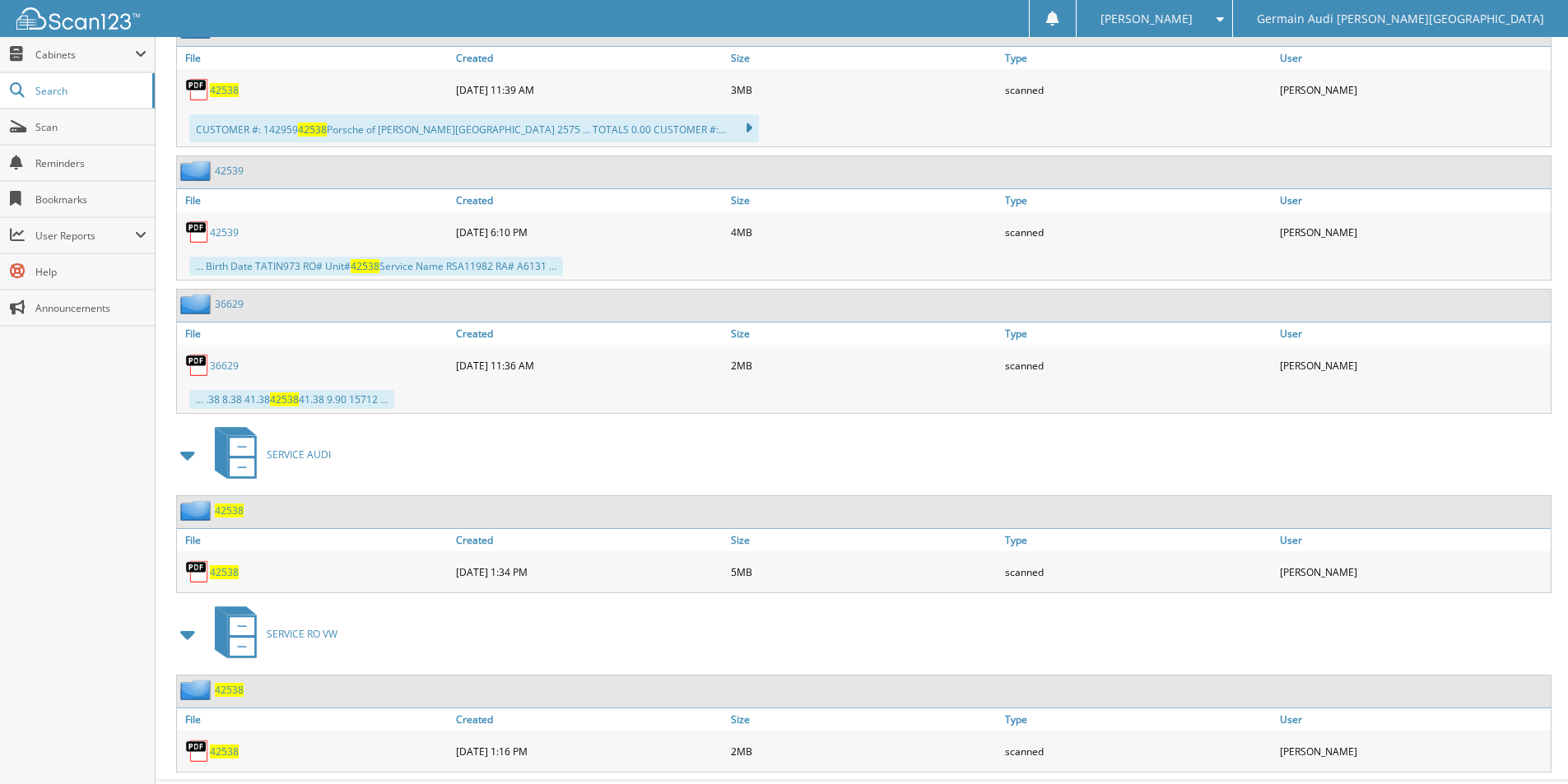
click at [230, 574] on span "42538" at bounding box center [224, 572] width 29 height 14
click at [229, 574] on span "42538" at bounding box center [224, 572] width 29 height 14
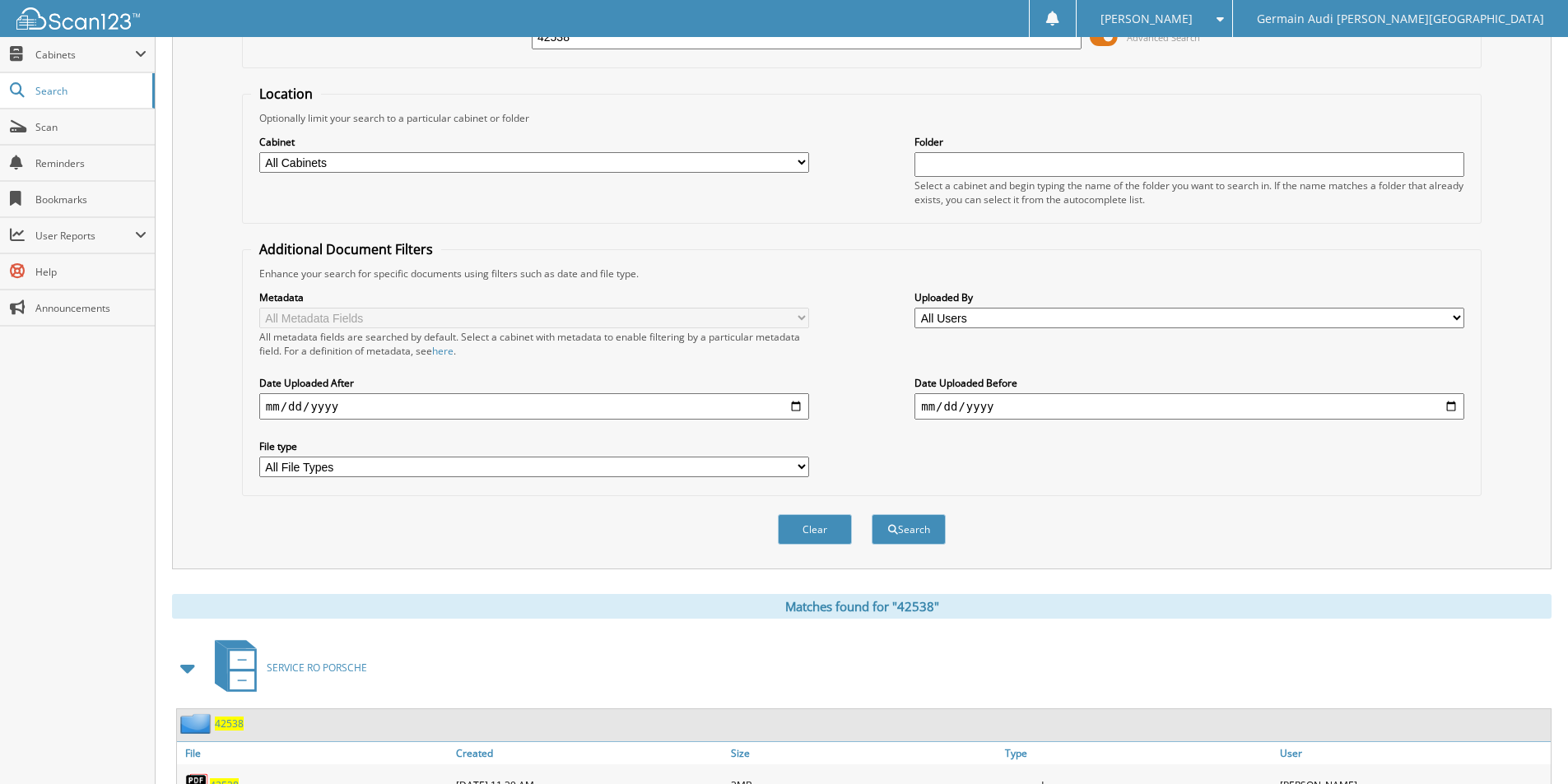
scroll to position [0, 0]
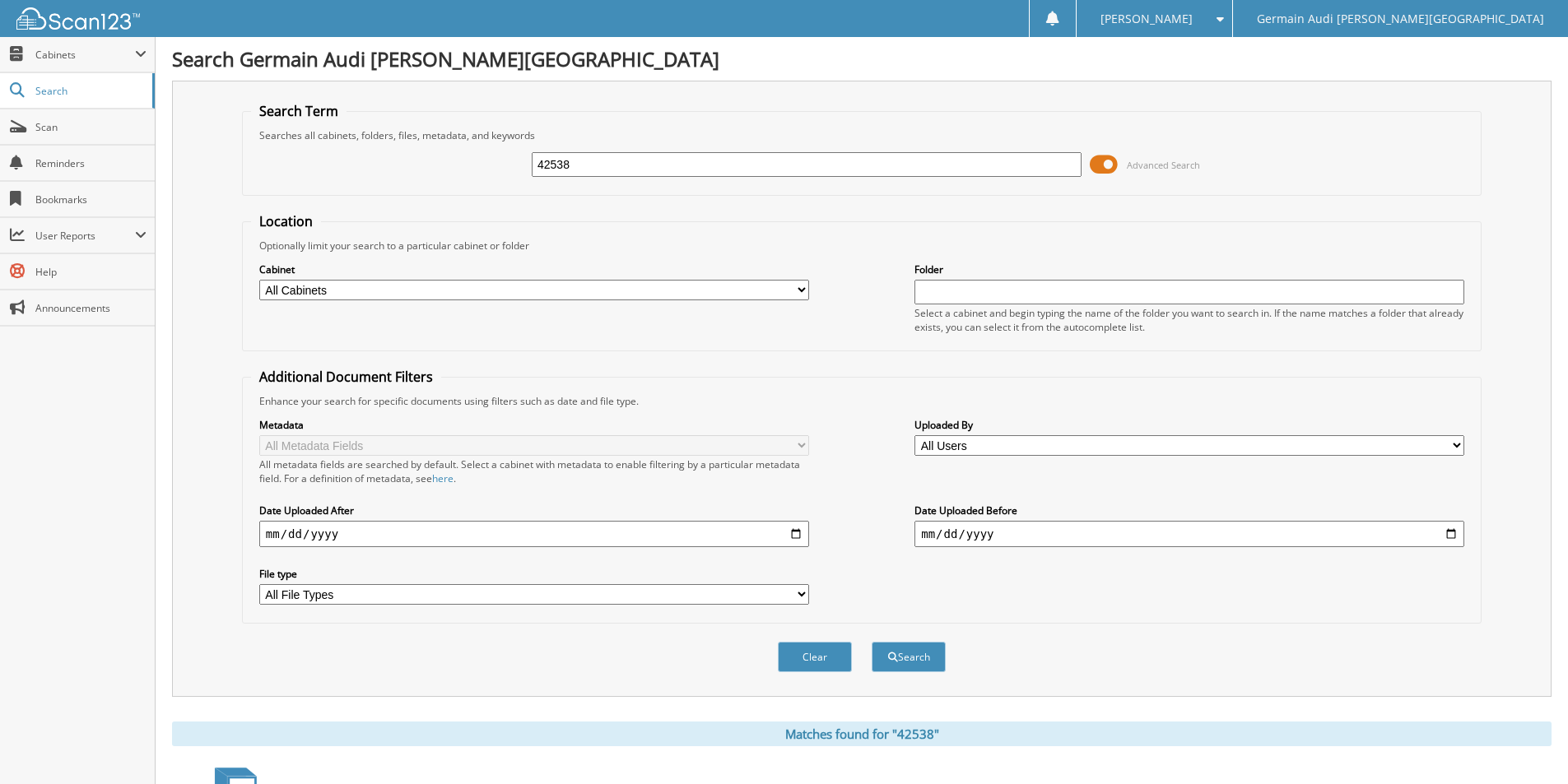
click at [583, 156] on input "42538" at bounding box center [807, 164] width 550 height 25
drag, startPoint x: 583, startPoint y: 156, endPoint x: 1036, endPoint y: 165, distance: 453.1
click at [594, 160] on input "42538" at bounding box center [807, 164] width 550 height 25
type input "42582"
click at [906, 650] on button "Search" at bounding box center [909, 656] width 74 height 30
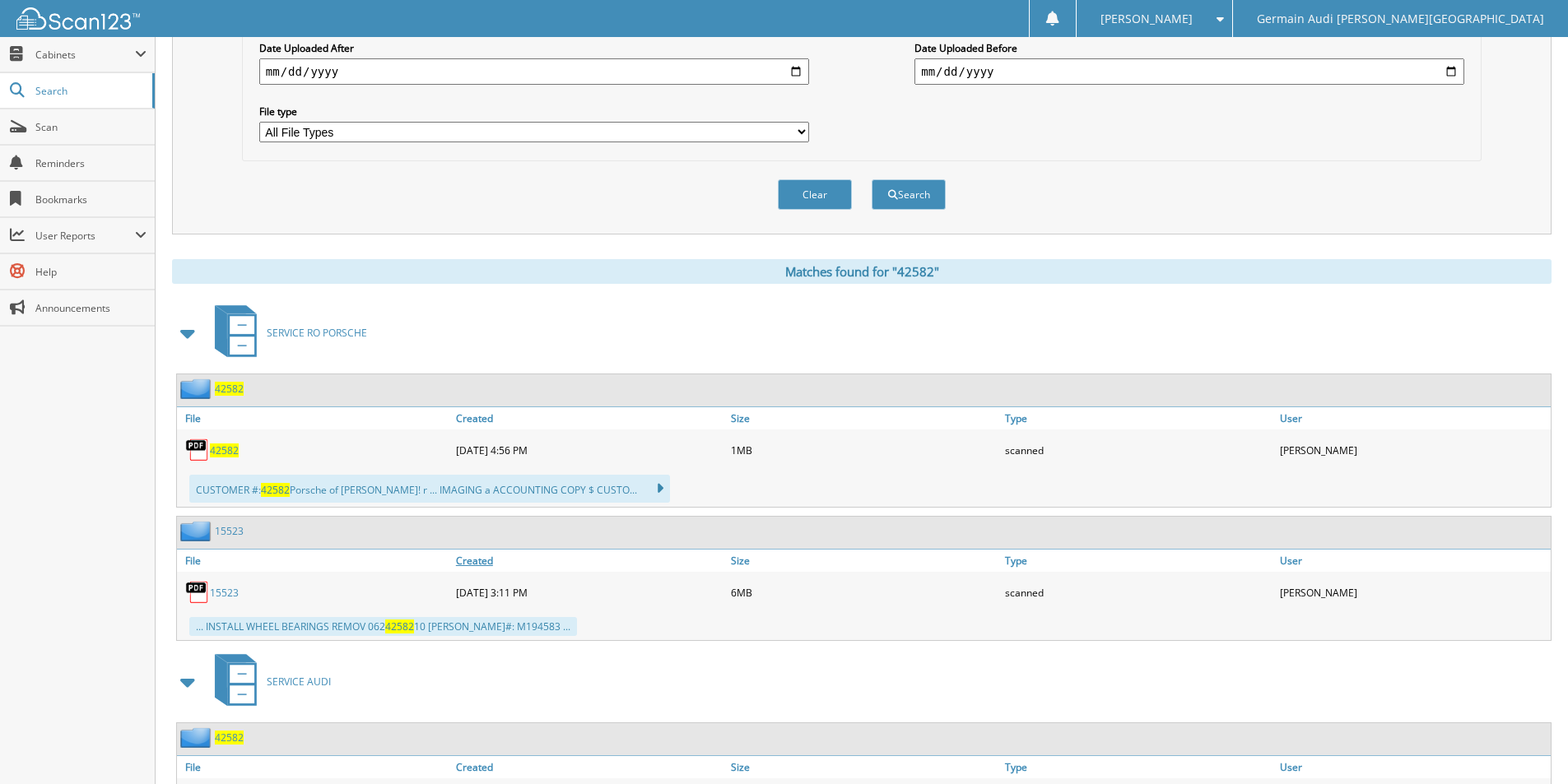
scroll to position [549, 0]
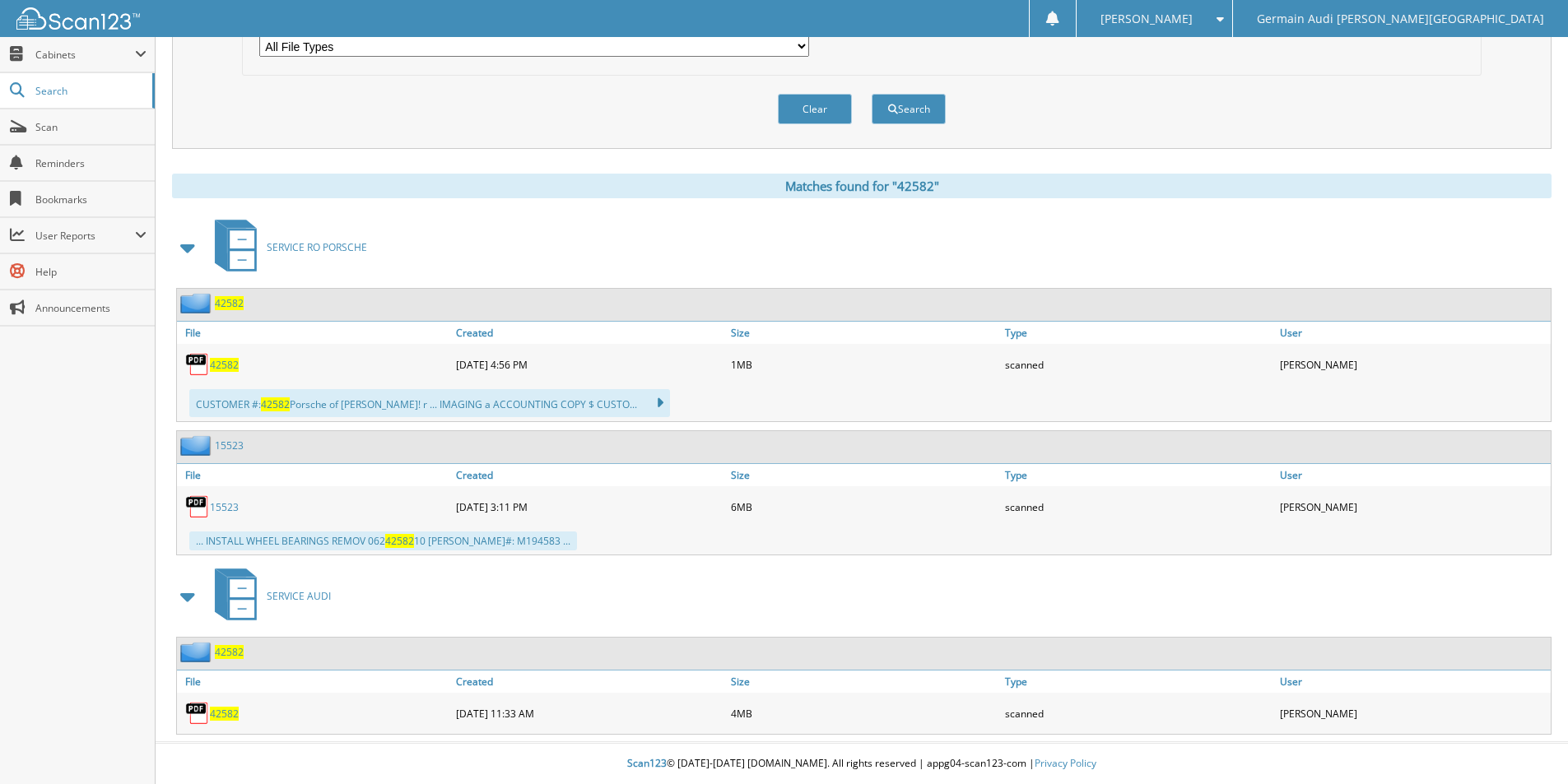
click at [218, 716] on span "42582" at bounding box center [224, 714] width 29 height 14
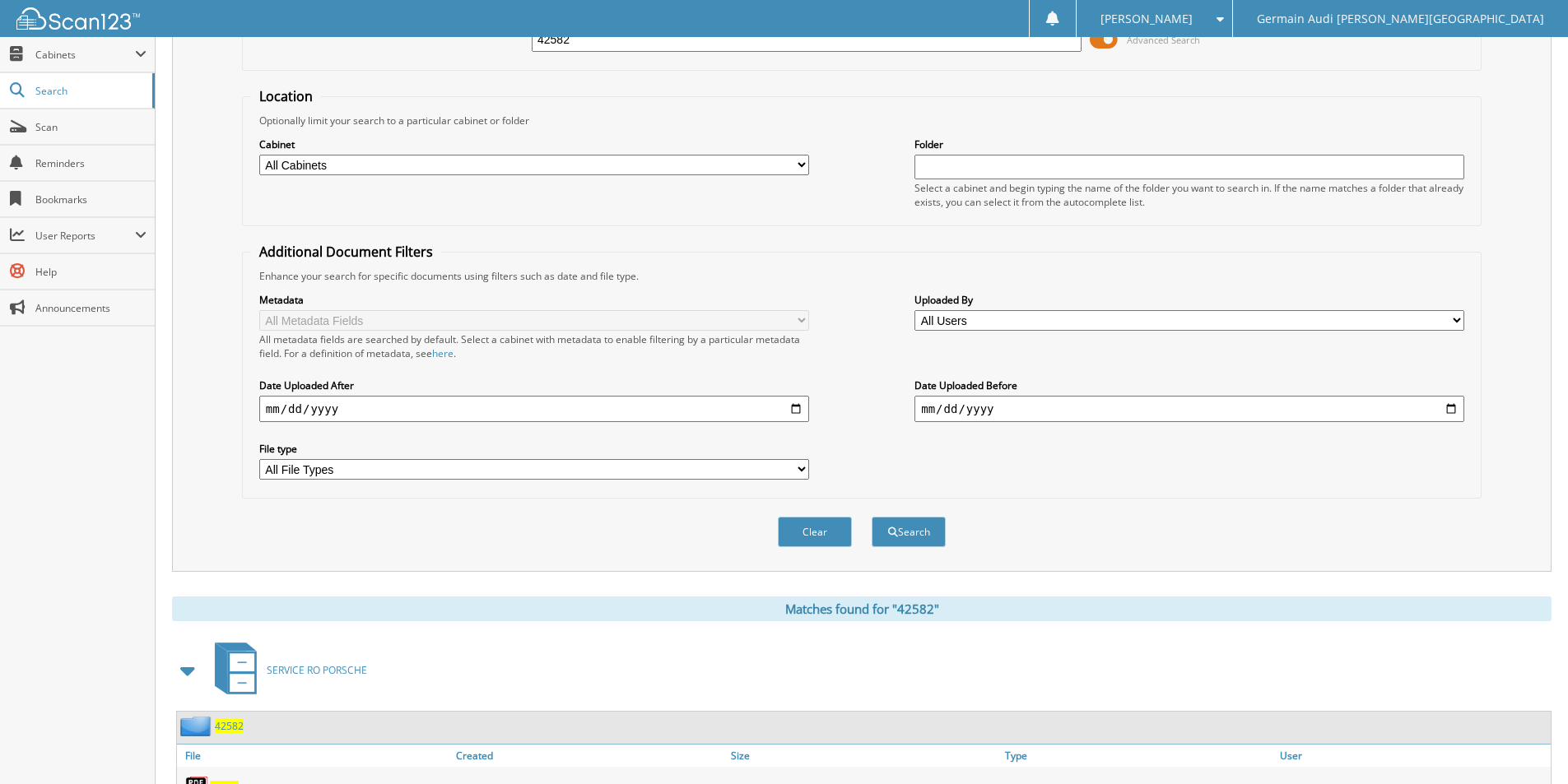
scroll to position [55, 0]
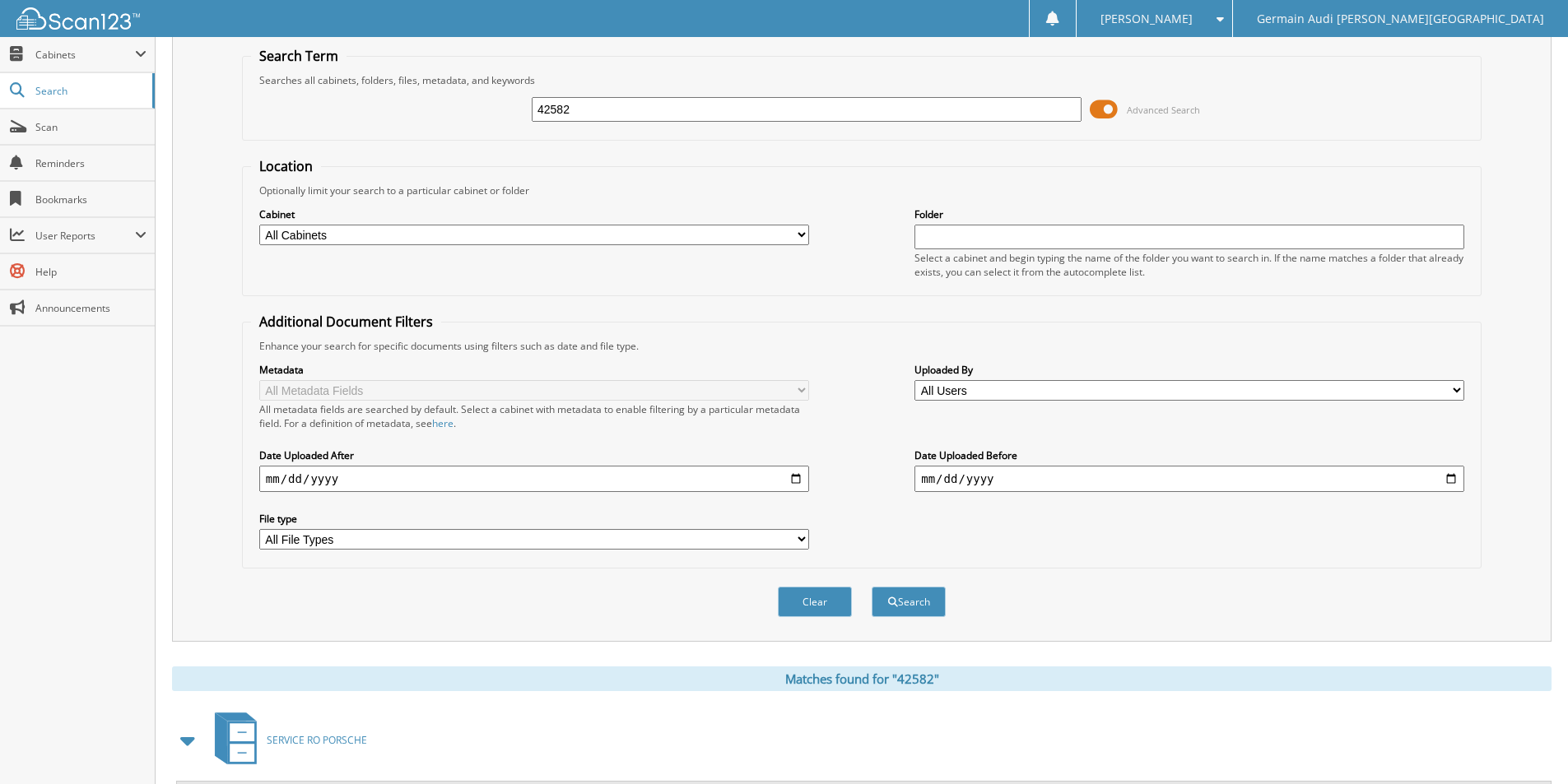
click at [586, 106] on input "42582" at bounding box center [807, 109] width 550 height 25
drag, startPoint x: 586, startPoint y: 106, endPoint x: 1271, endPoint y: 308, distance: 714.2
click at [595, 109] on input "42582" at bounding box center [807, 109] width 550 height 25
type input "89193"
click at [872, 586] on button "Search" at bounding box center [909, 601] width 74 height 30
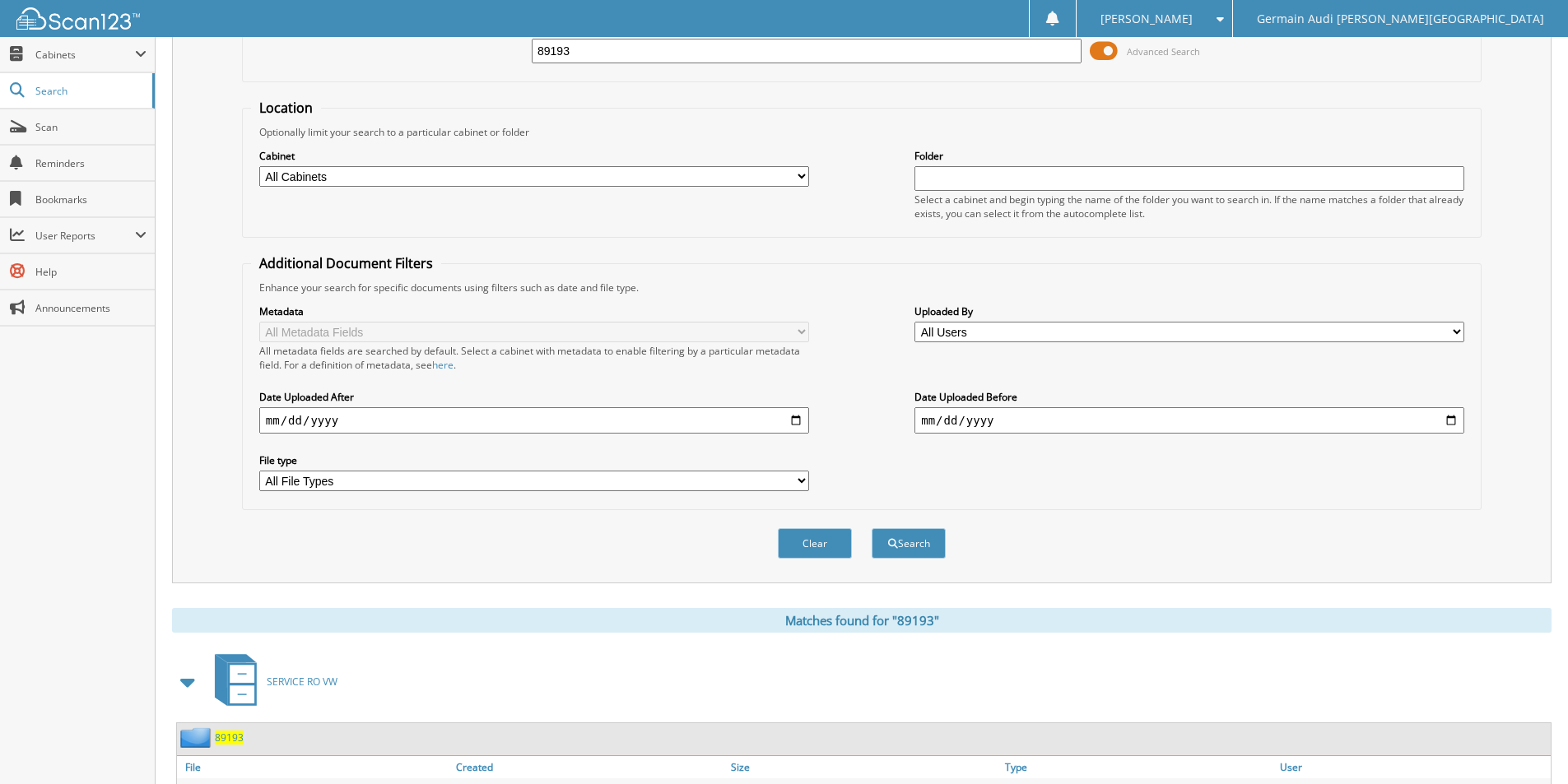
scroll to position [241, 0]
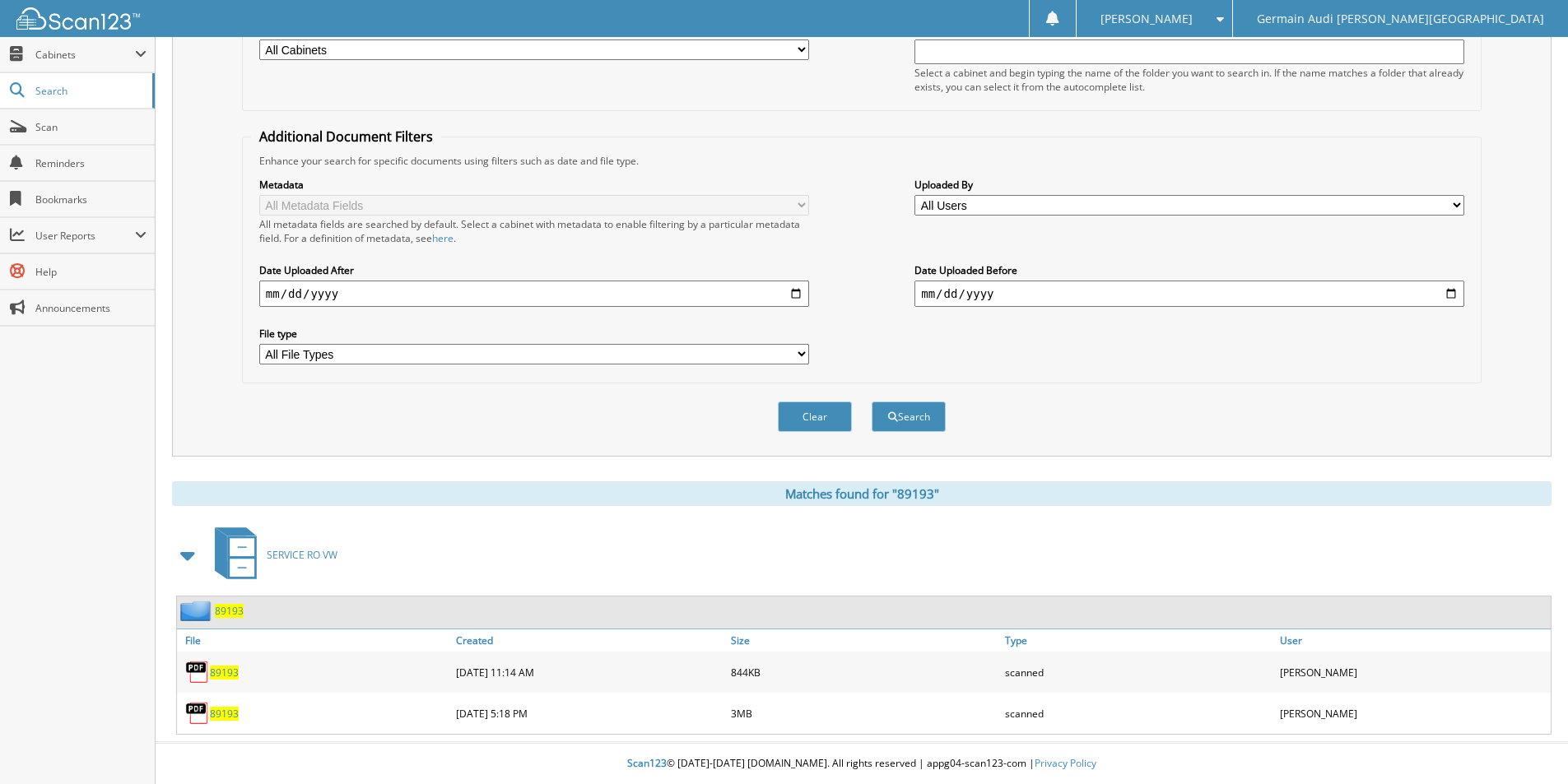
click at [223, 709] on span "89193" at bounding box center [224, 714] width 29 height 14
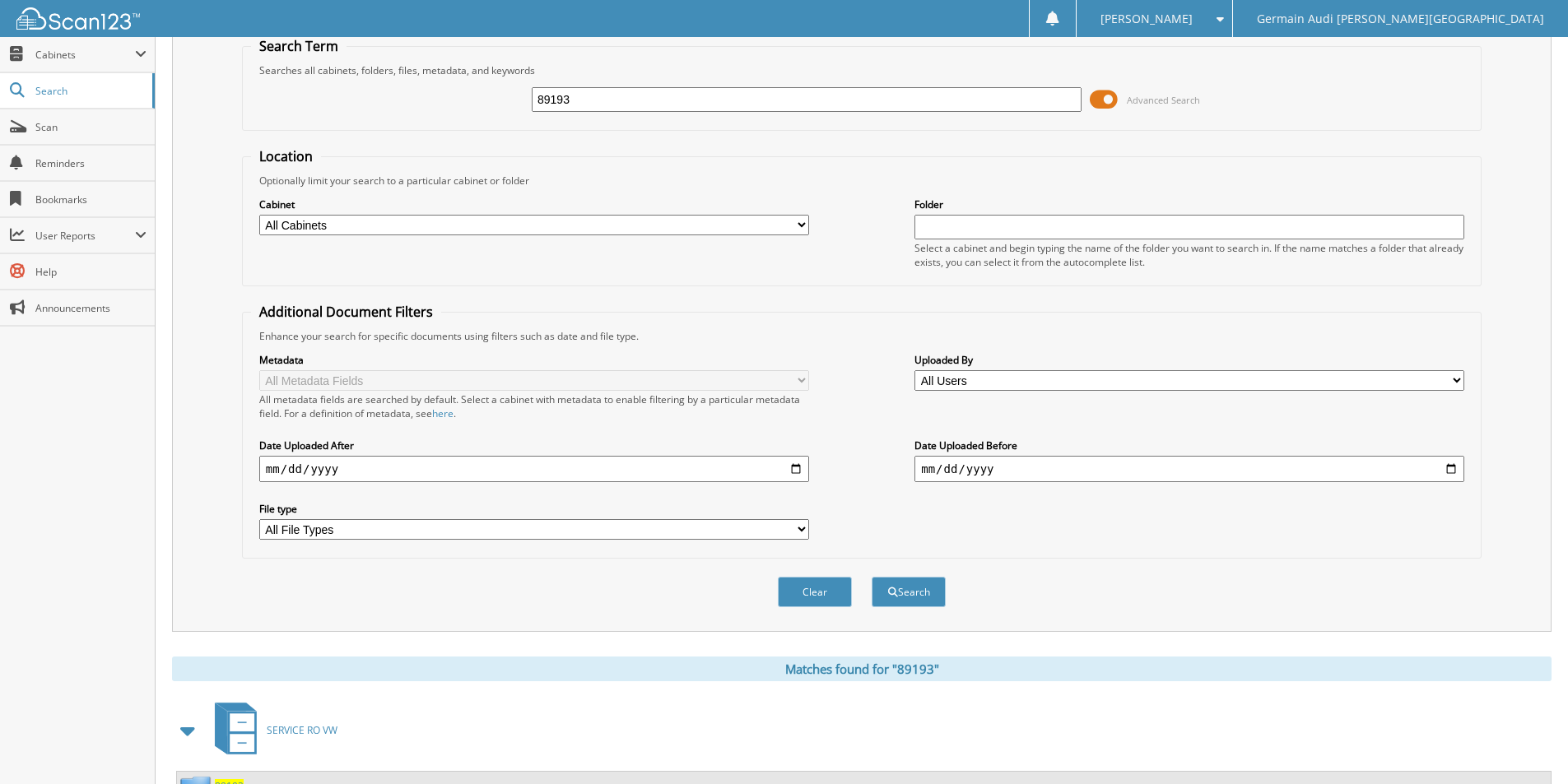
scroll to position [0, 0]
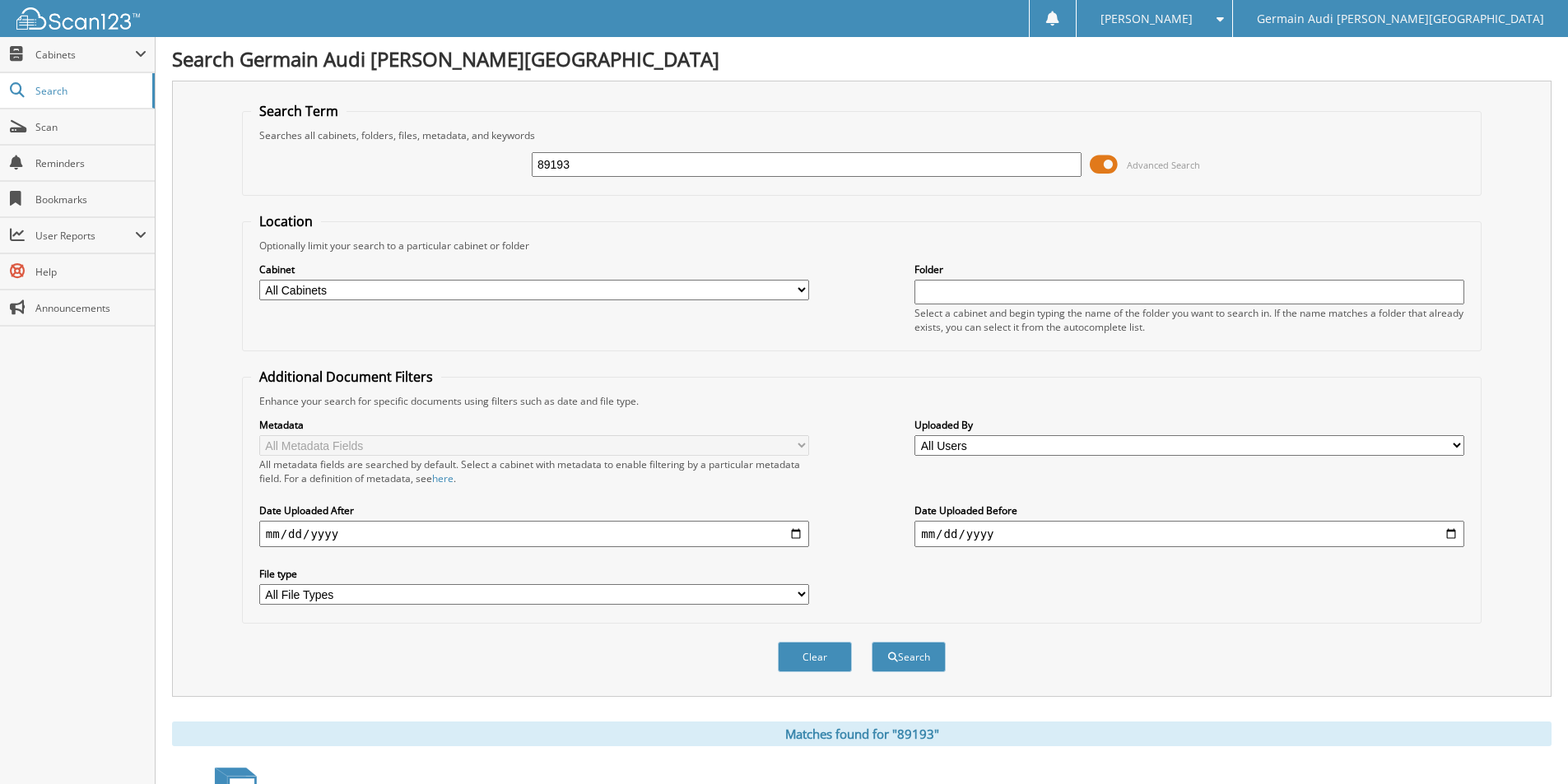
click at [600, 172] on input "89193" at bounding box center [807, 164] width 550 height 25
drag, startPoint x: 600, startPoint y: 172, endPoint x: 1114, endPoint y: 209, distance: 515.3
click at [604, 172] on input "89193" at bounding box center [807, 164] width 550 height 25
type input "89164"
click at [872, 641] on button "Search" at bounding box center [909, 656] width 74 height 30
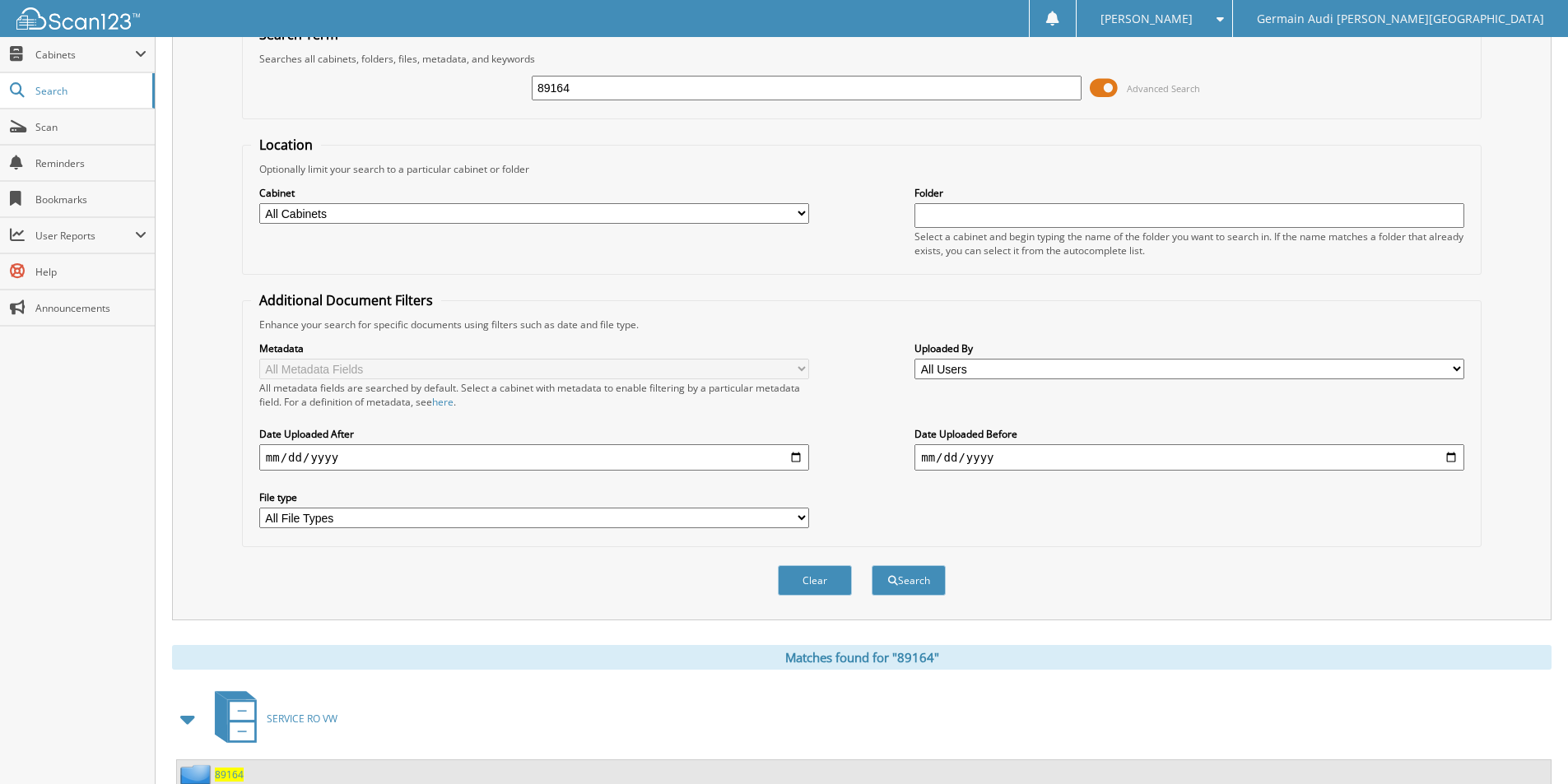
scroll to position [200, 0]
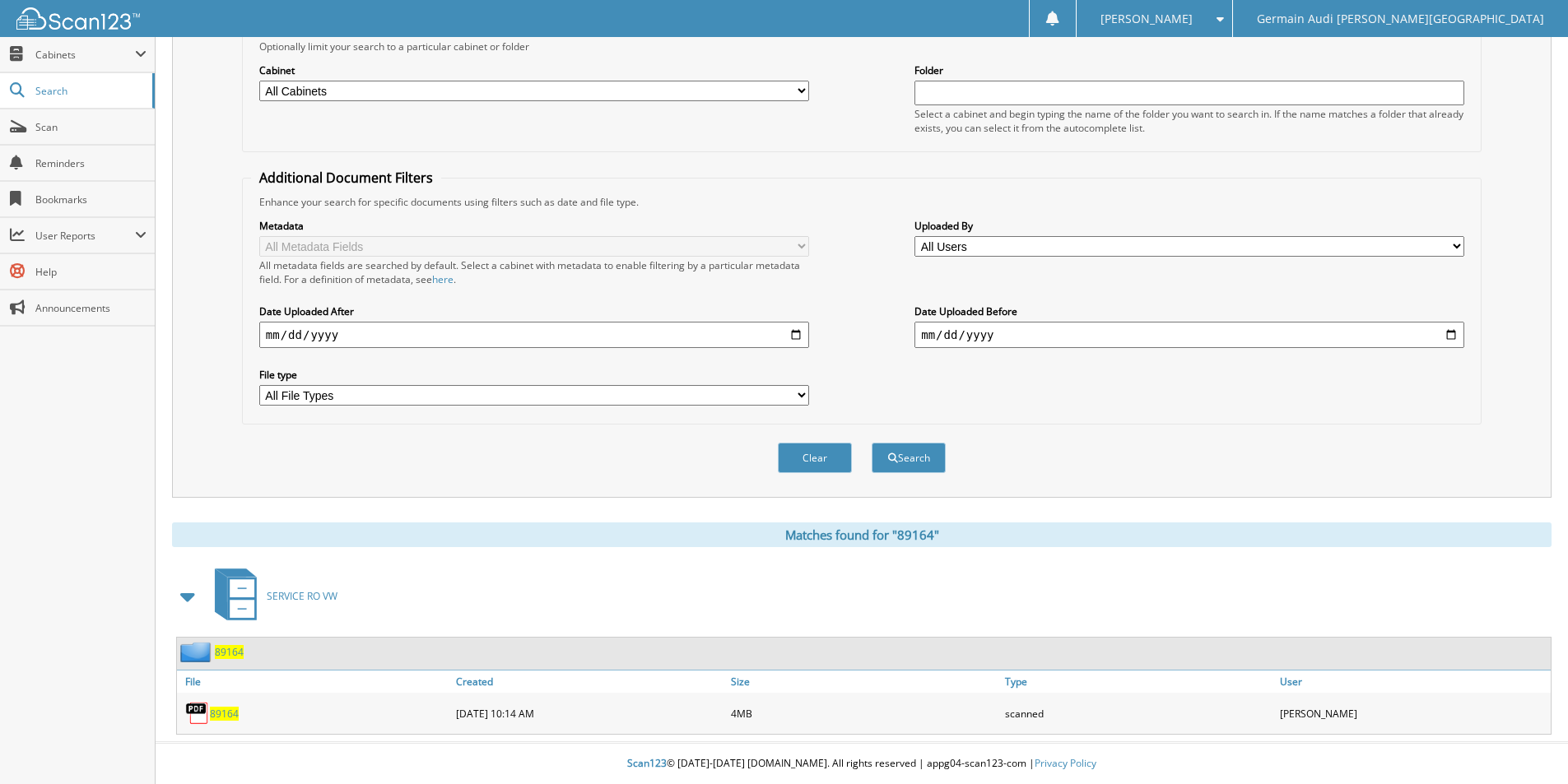
click at [230, 710] on span "89164" at bounding box center [224, 714] width 29 height 14
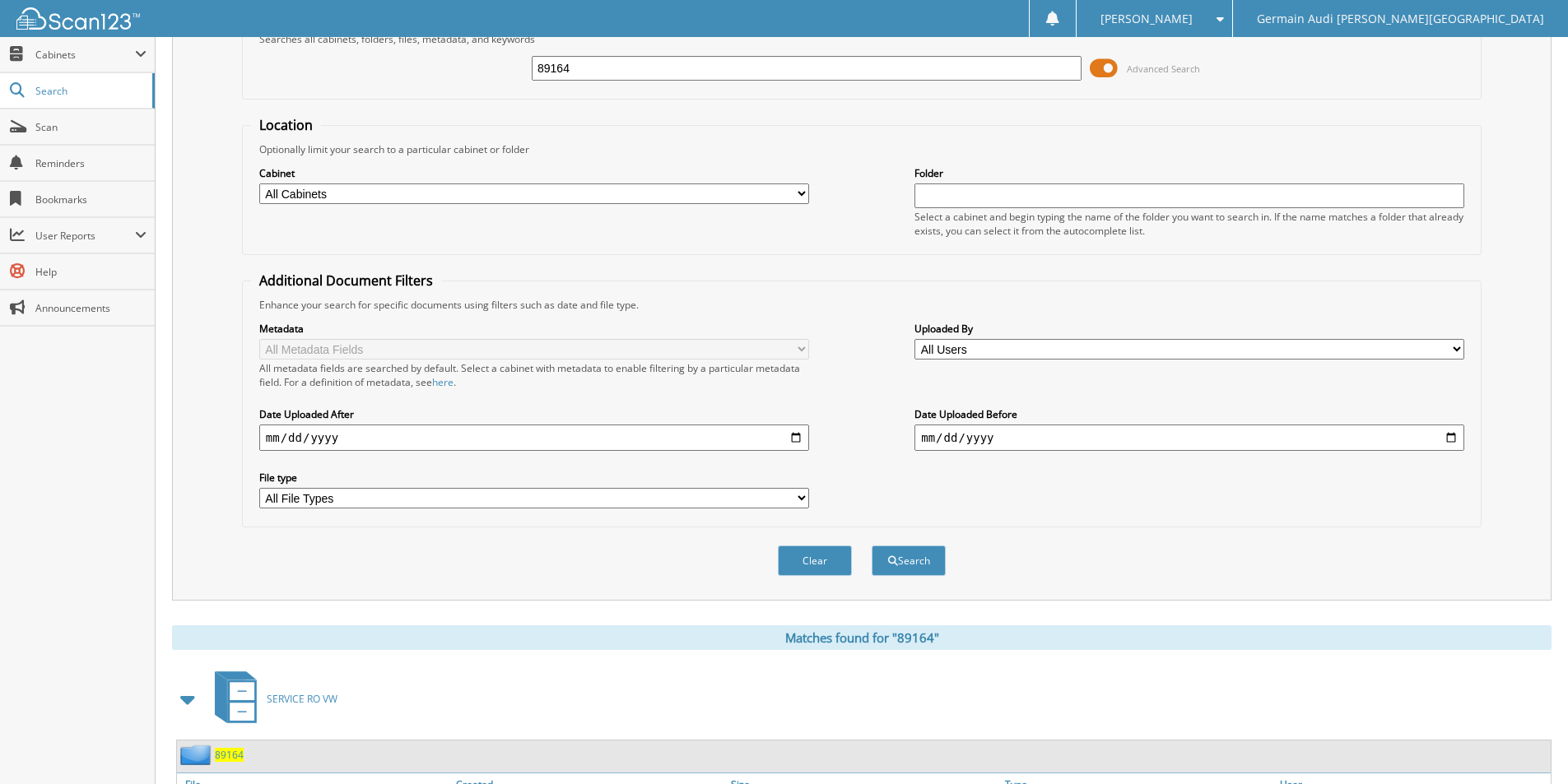
scroll to position [0, 0]
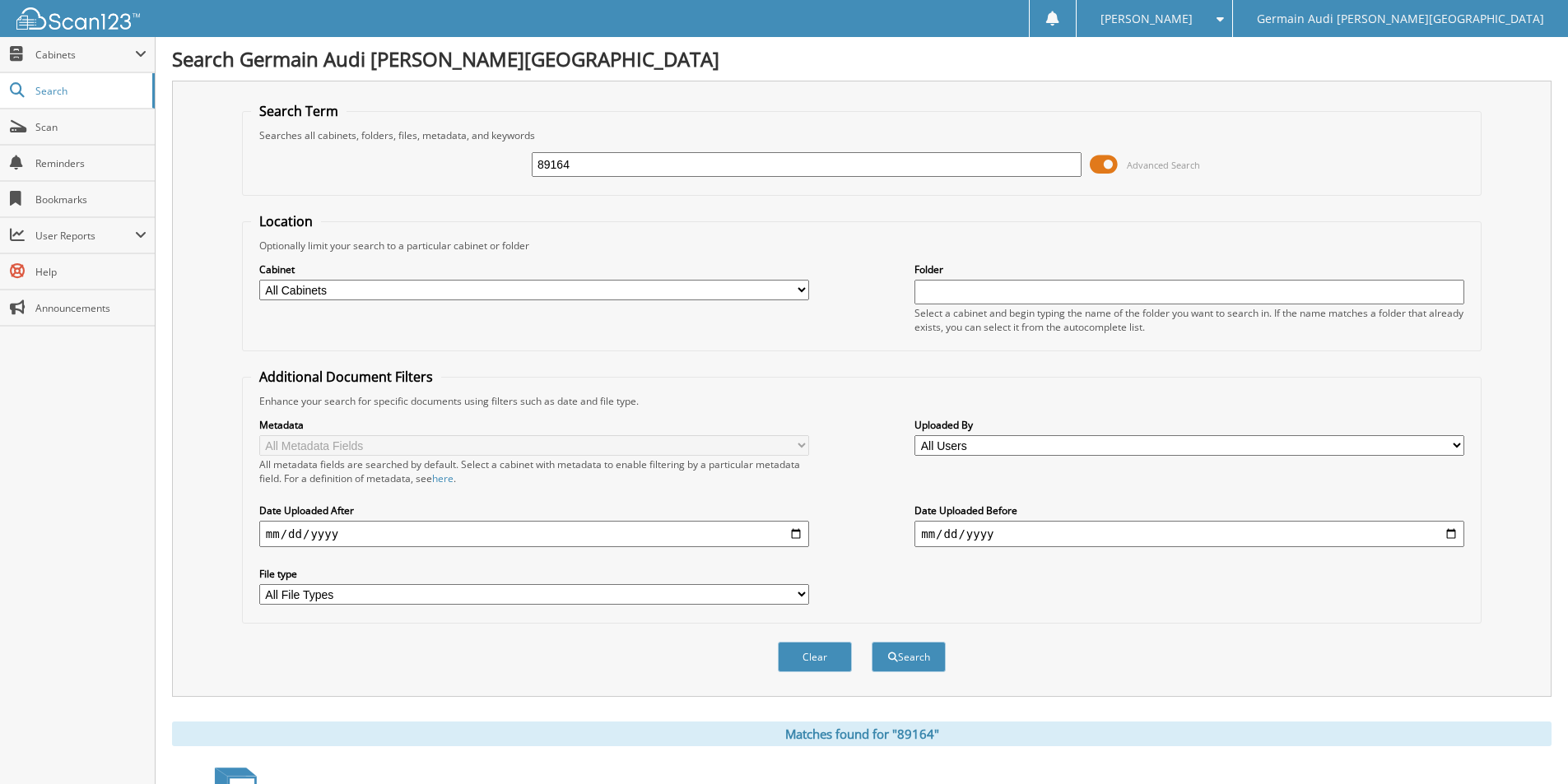
click at [589, 168] on input "89164" at bounding box center [807, 164] width 550 height 25
type input "89174"
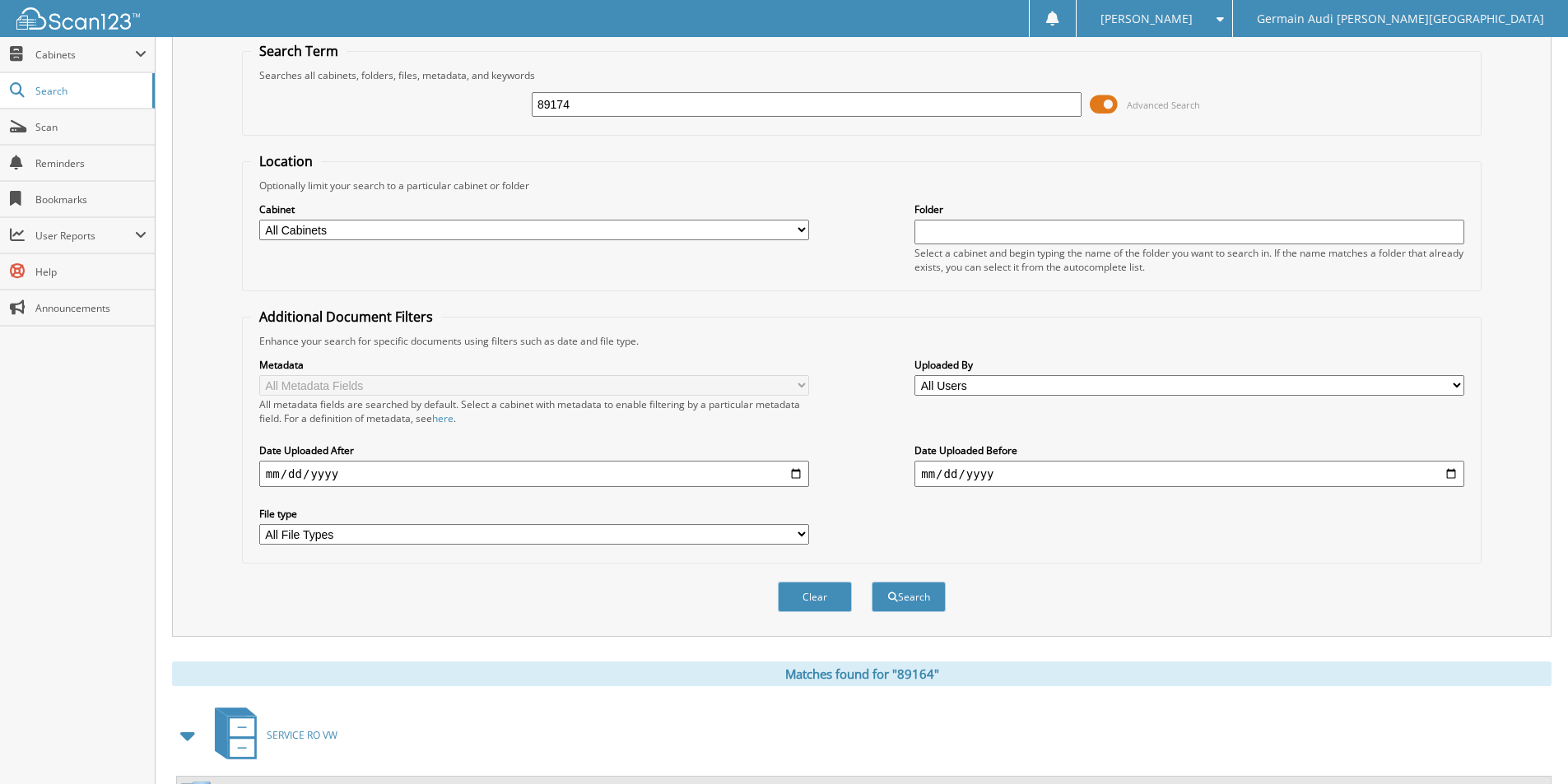
scroll to position [200, 0]
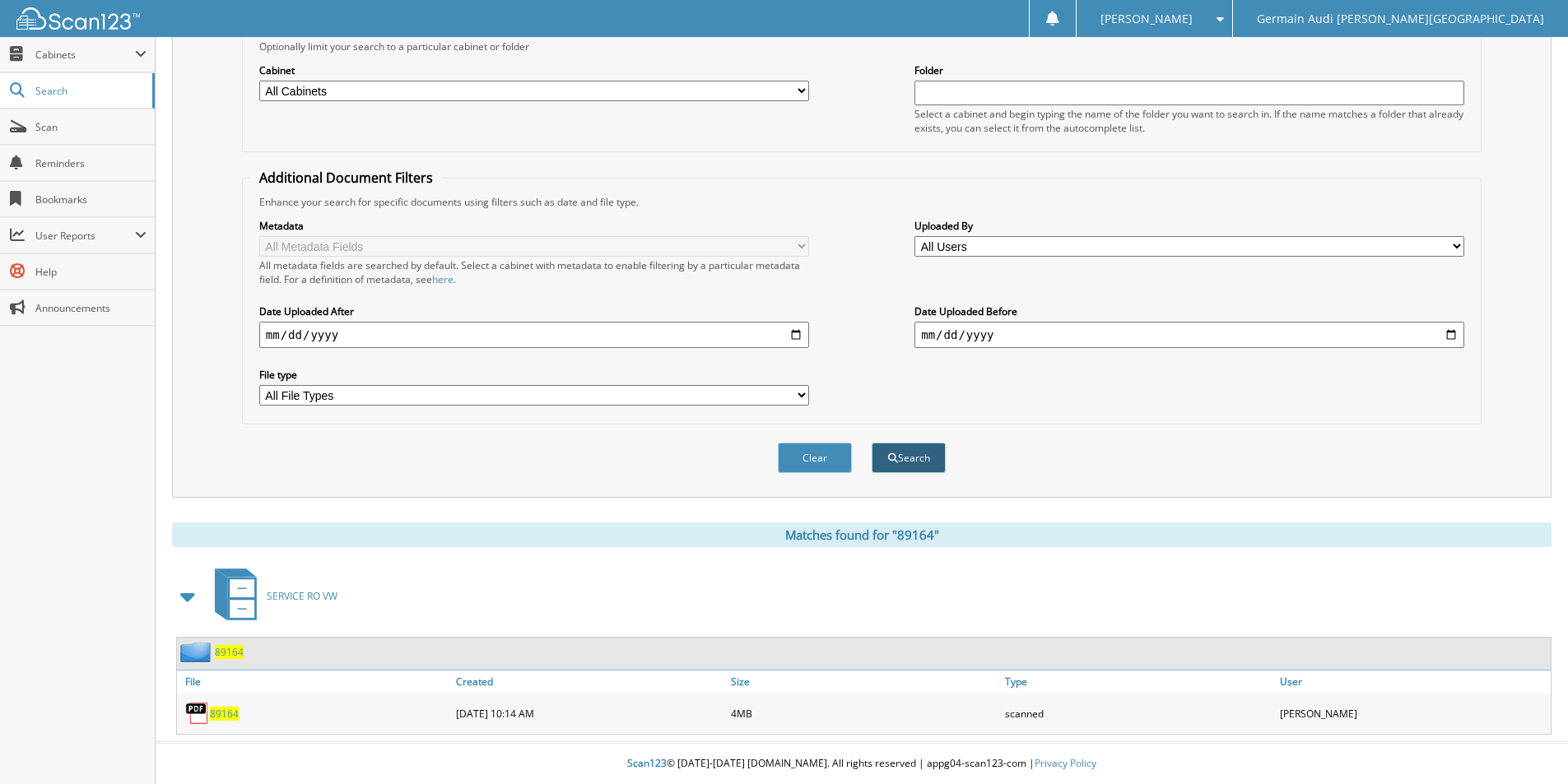
click at [924, 459] on button "Search" at bounding box center [909, 457] width 74 height 30
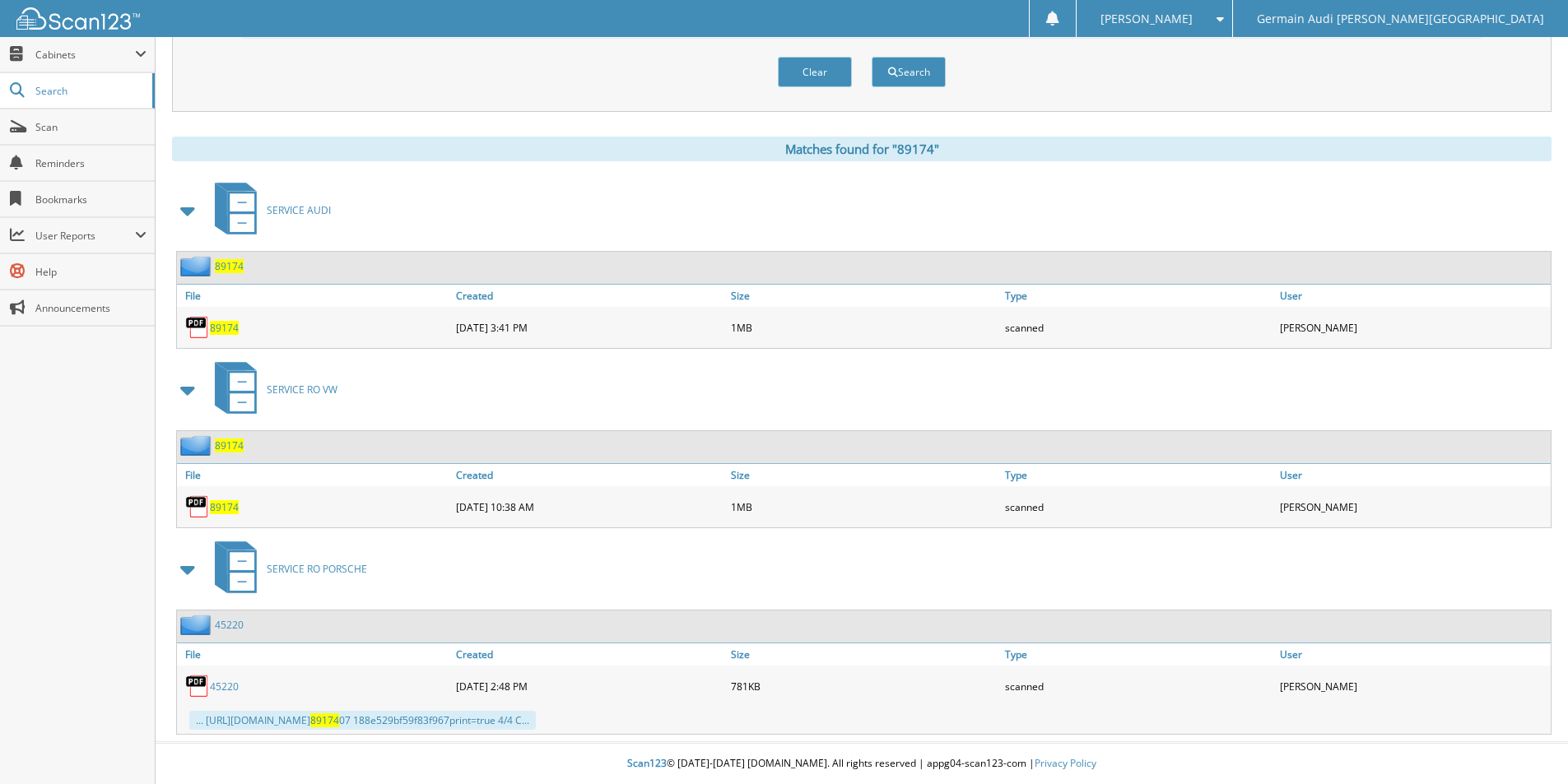
click at [220, 507] on span "89174" at bounding box center [224, 507] width 29 height 14
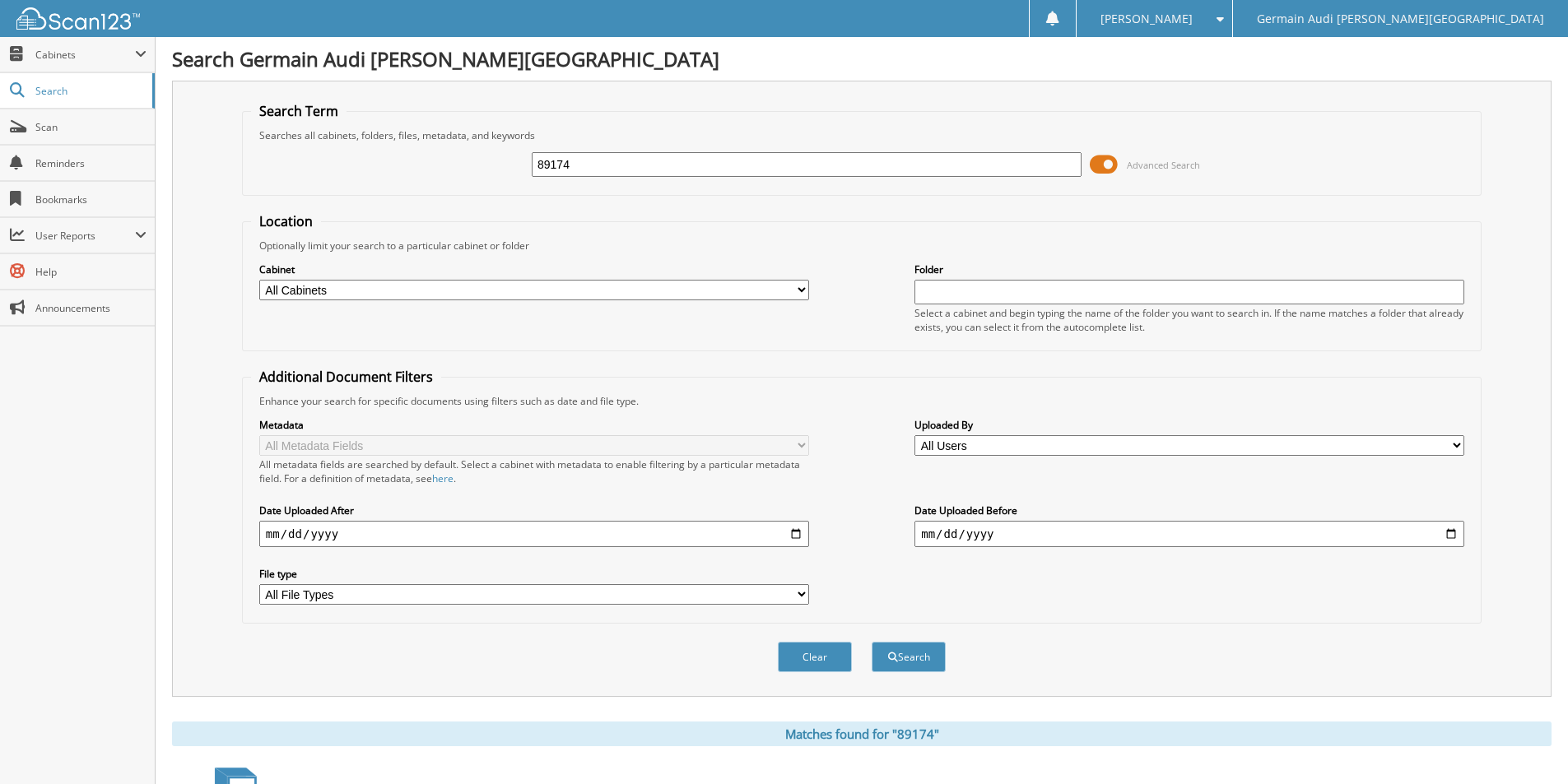
click at [597, 164] on input "89174" at bounding box center [807, 164] width 550 height 25
drag, startPoint x: 597, startPoint y: 164, endPoint x: 738, endPoint y: 185, distance: 142.6
click at [597, 164] on input "89174" at bounding box center [807, 164] width 550 height 25
type input "89193"
click at [888, 659] on span "submit" at bounding box center [893, 657] width 9 height 9
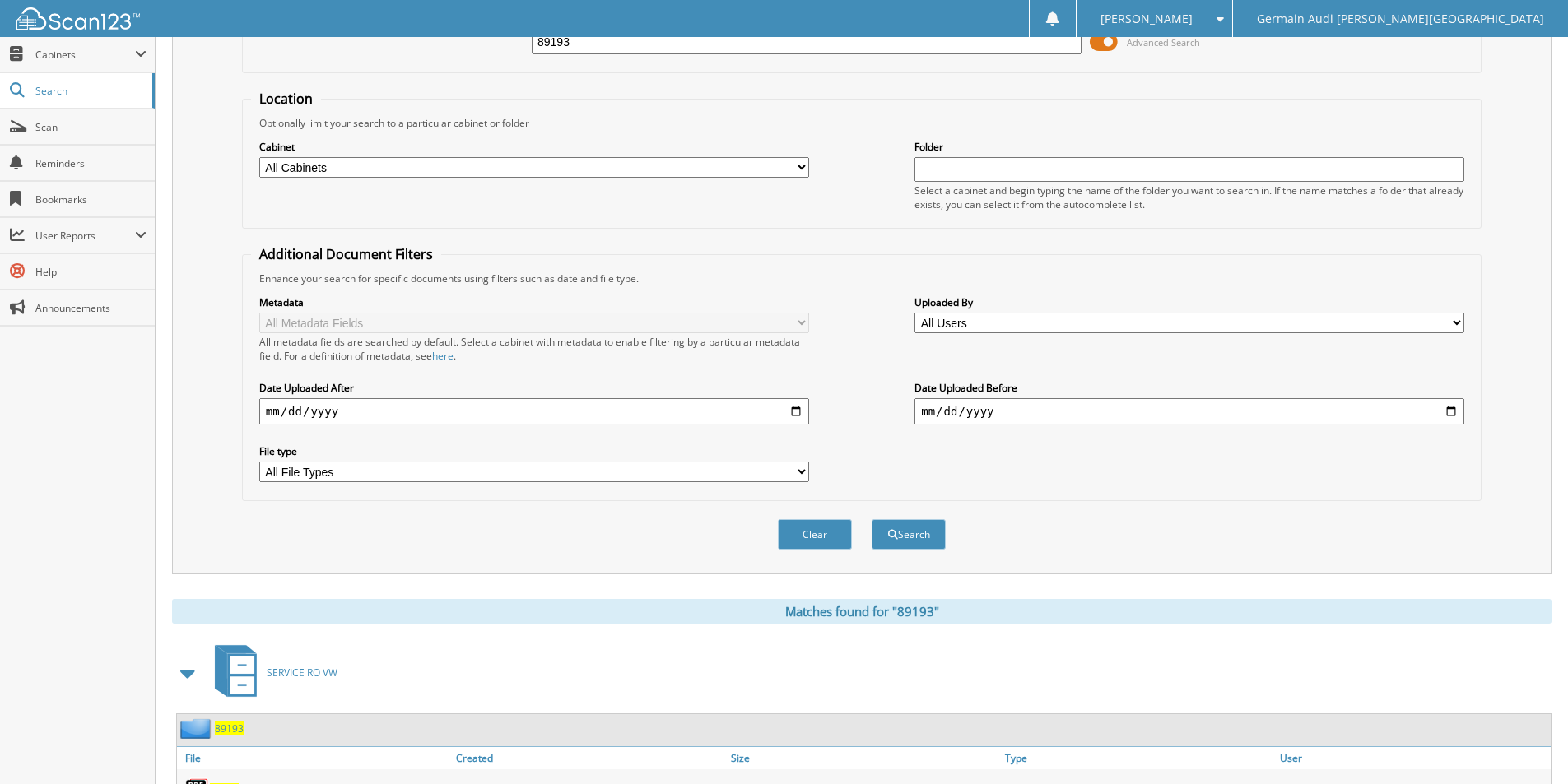
scroll to position [241, 0]
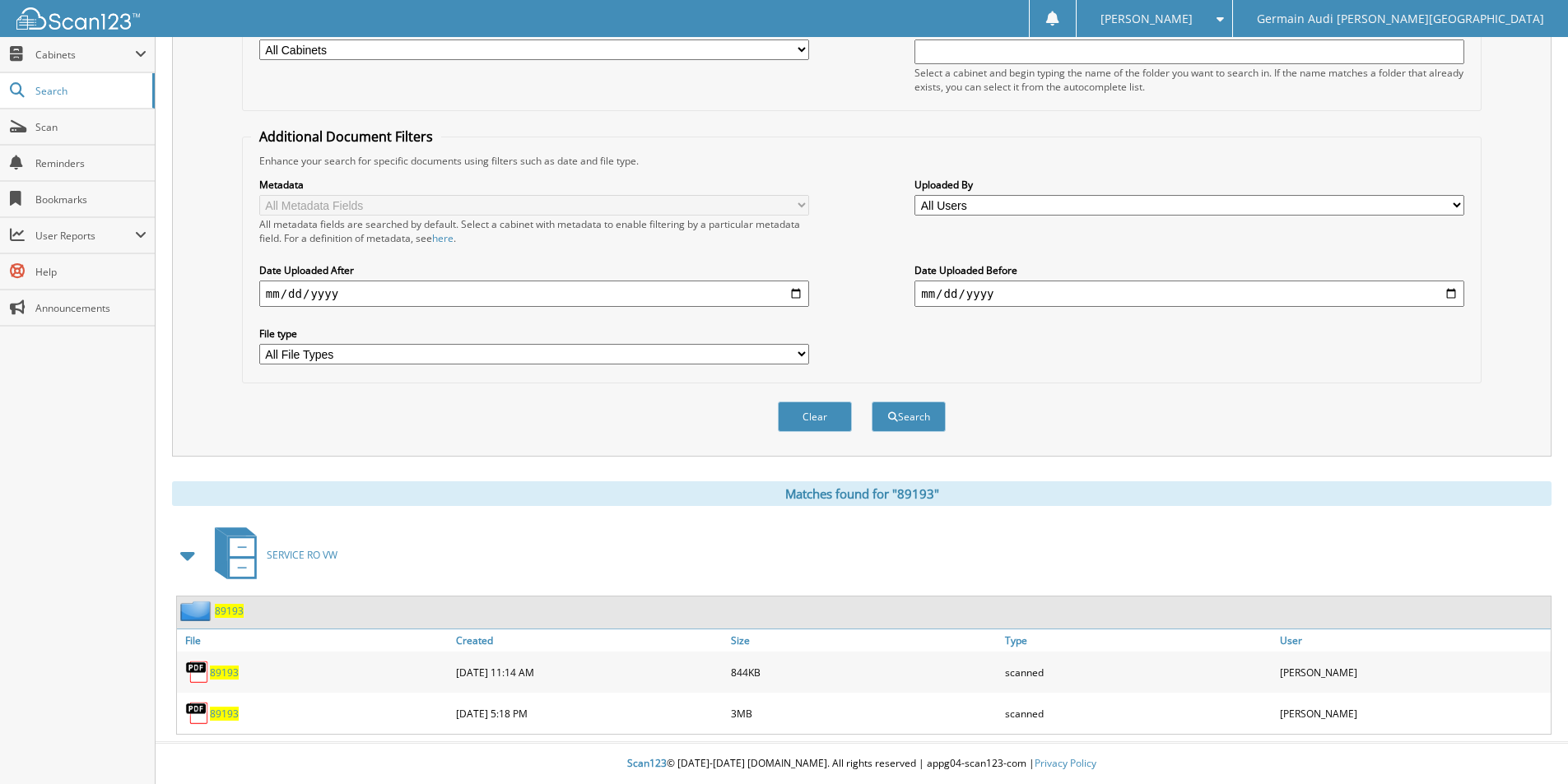
click at [223, 713] on span "89193" at bounding box center [224, 714] width 29 height 14
